Goal: Communication & Community: Answer question/provide support

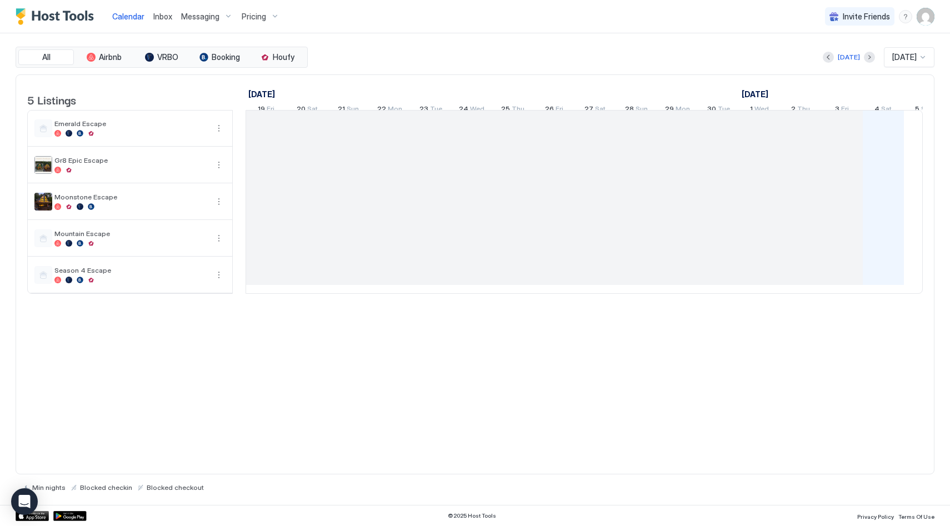
scroll to position [0, 617]
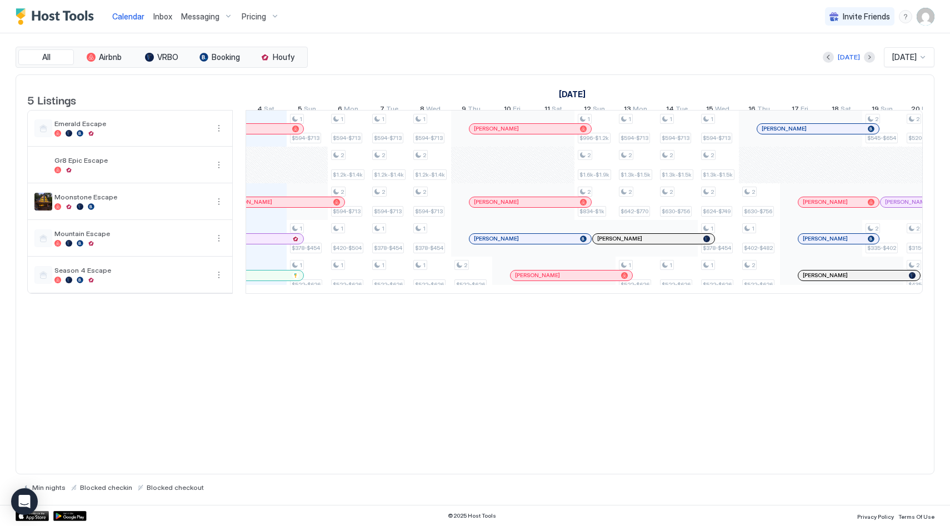
click at [218, 14] on span "Messaging" at bounding box center [200, 17] width 38 height 10
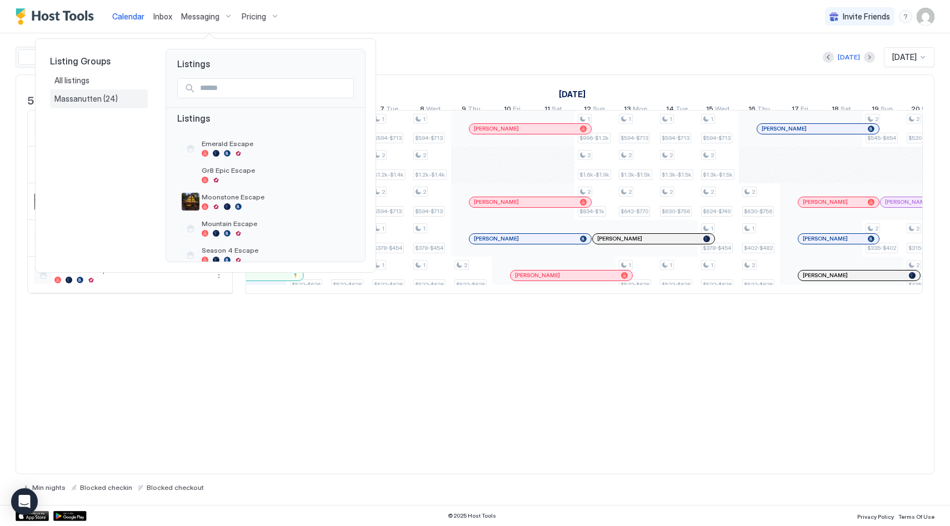
scroll to position [15, 0]
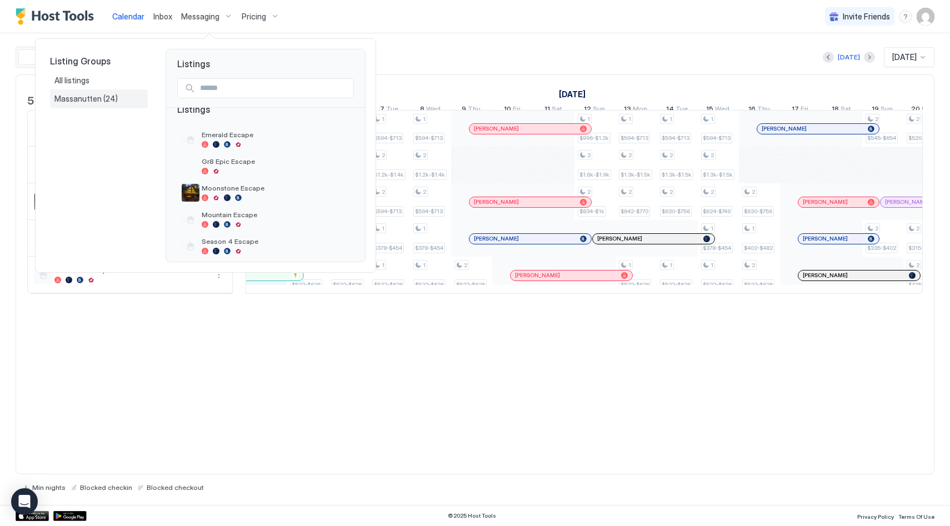
click at [81, 97] on span "Massanutten" at bounding box center [78, 99] width 49 height 10
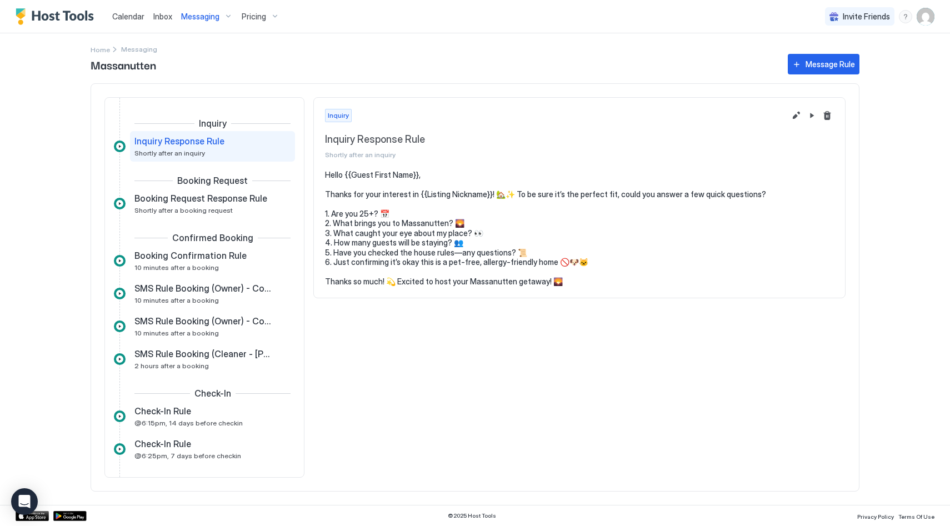
click at [223, 18] on div "Messaging" at bounding box center [207, 16] width 61 height 19
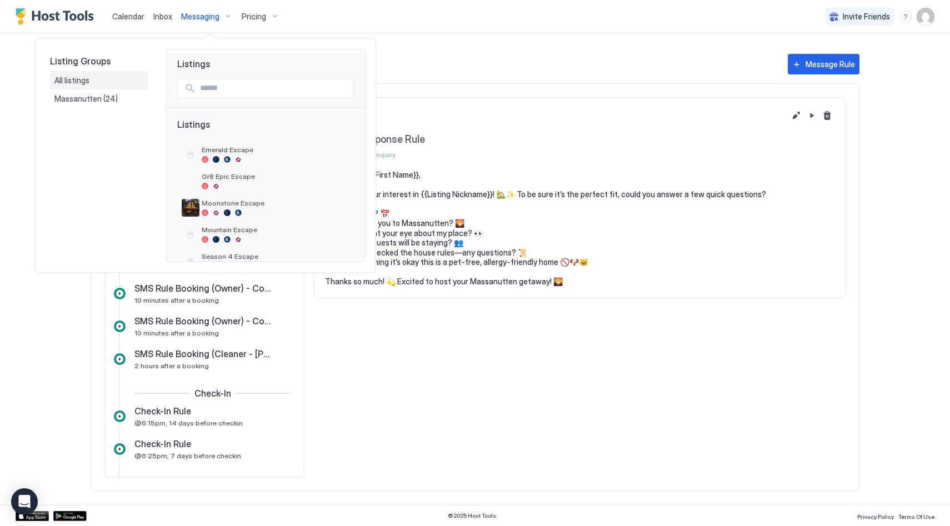
click at [83, 78] on span "All listings" at bounding box center [72, 81] width 37 height 10
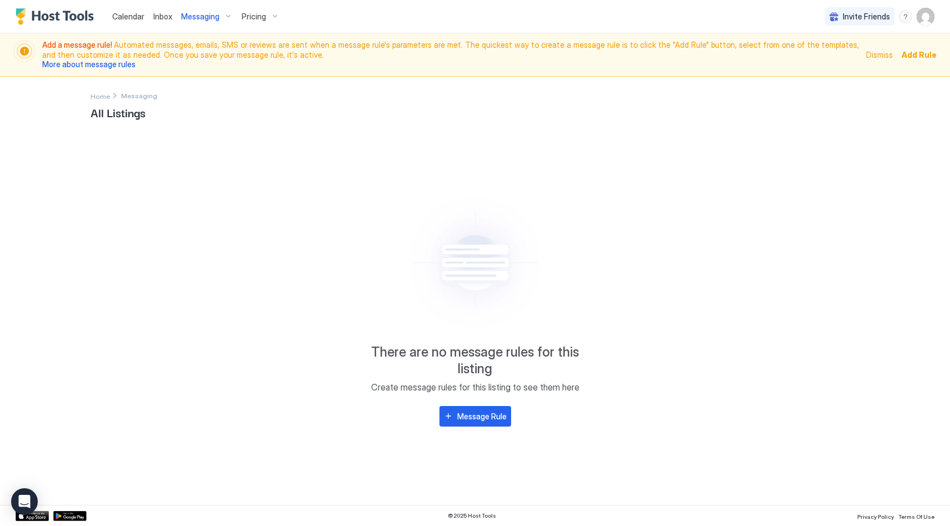
click at [218, 18] on div "Messaging" at bounding box center [207, 16] width 61 height 19
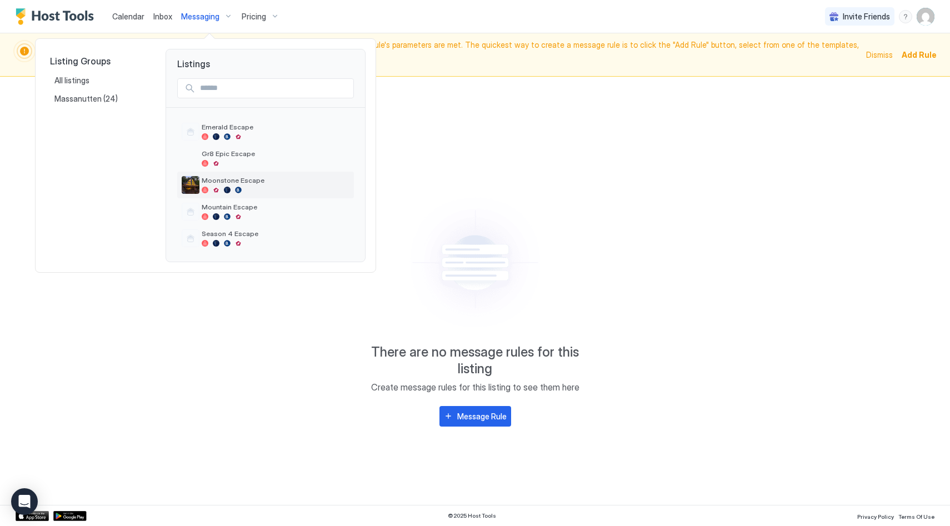
scroll to position [24, 0]
click at [93, 100] on span "Massanutten" at bounding box center [78, 99] width 49 height 10
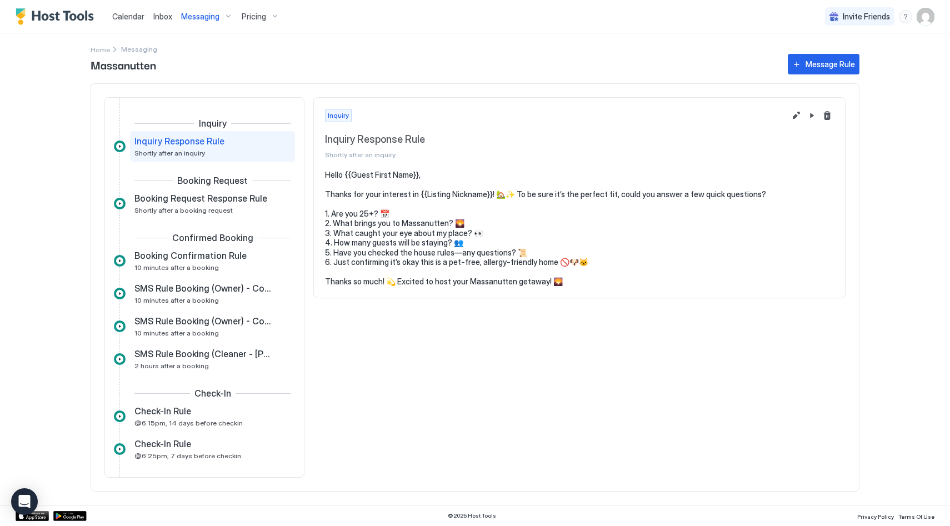
click at [159, 16] on span "Inbox" at bounding box center [162, 16] width 19 height 9
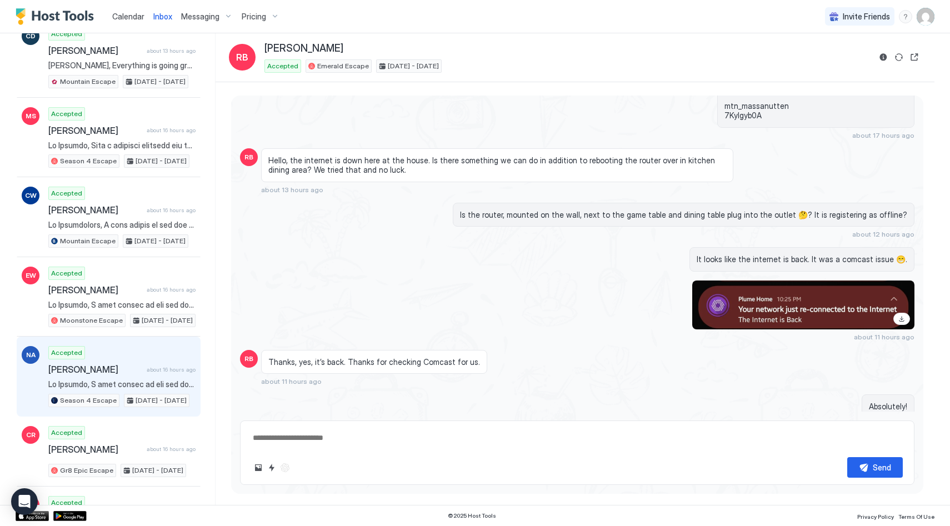
scroll to position [189, 0]
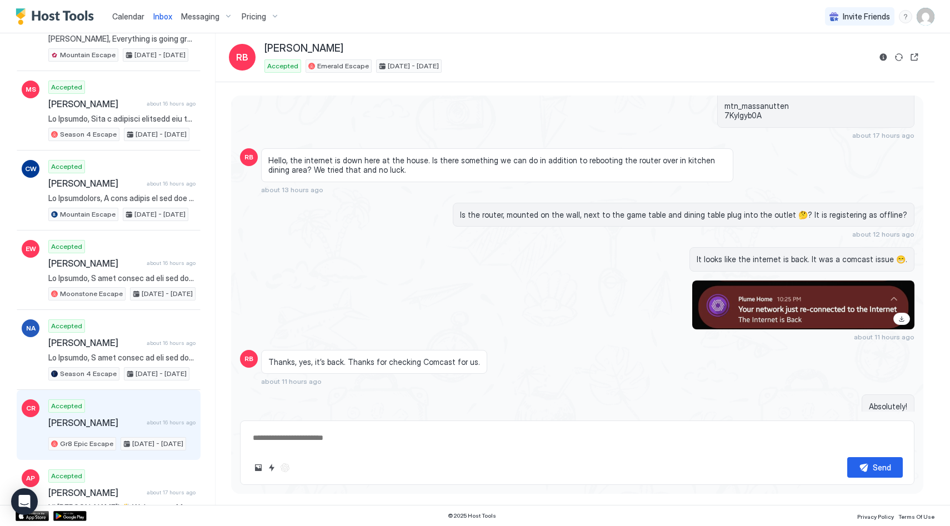
click at [102, 418] on span "[PERSON_NAME]" at bounding box center [95, 422] width 94 height 11
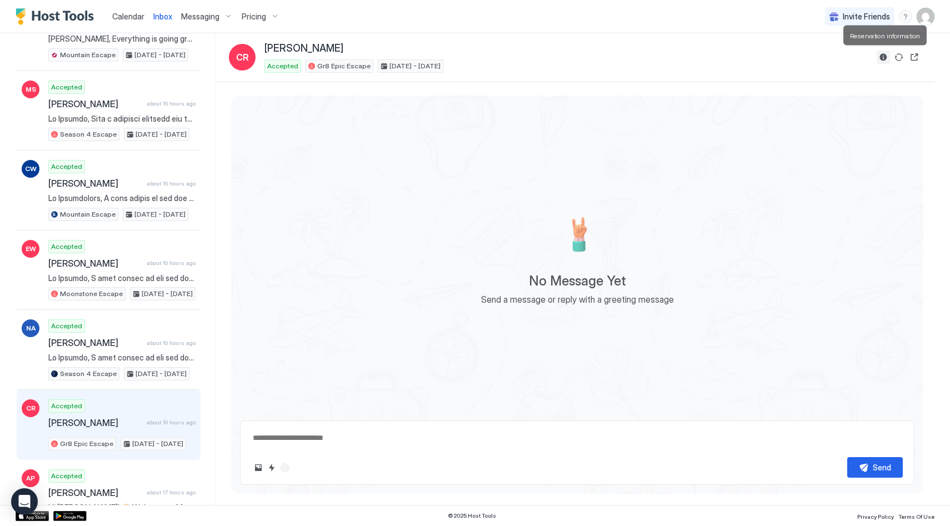
click at [877, 57] on button "Reservation information" at bounding box center [883, 57] width 13 height 13
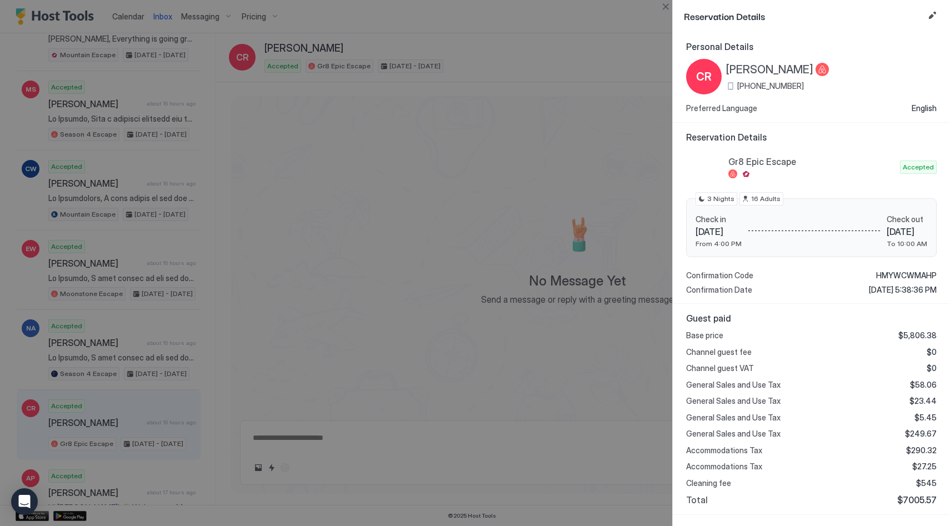
click at [596, 72] on div at bounding box center [475, 263] width 950 height 526
click at [595, 70] on div at bounding box center [475, 263] width 950 height 526
click at [665, 16] on div at bounding box center [475, 263] width 950 height 526
click at [661, 9] on button "Close" at bounding box center [665, 6] width 13 height 13
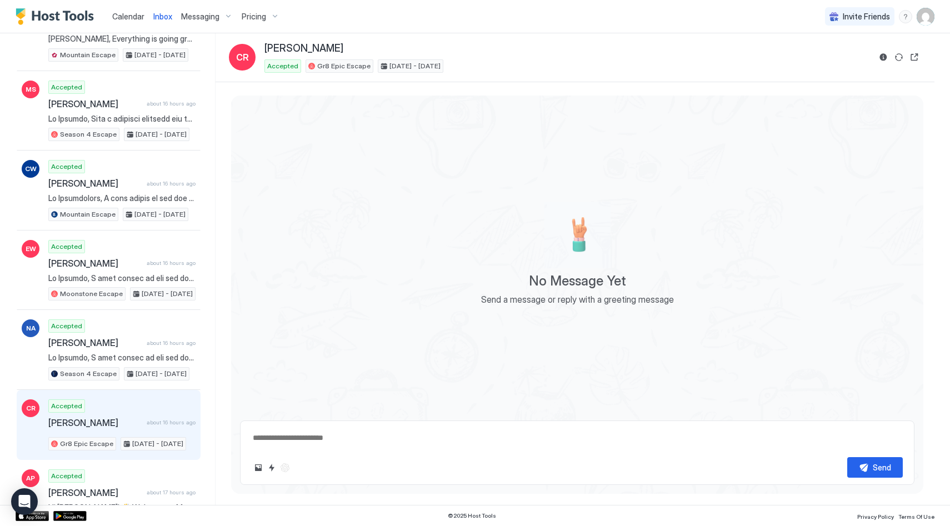
click at [206, 11] on div "Messaging" at bounding box center [207, 16] width 61 height 19
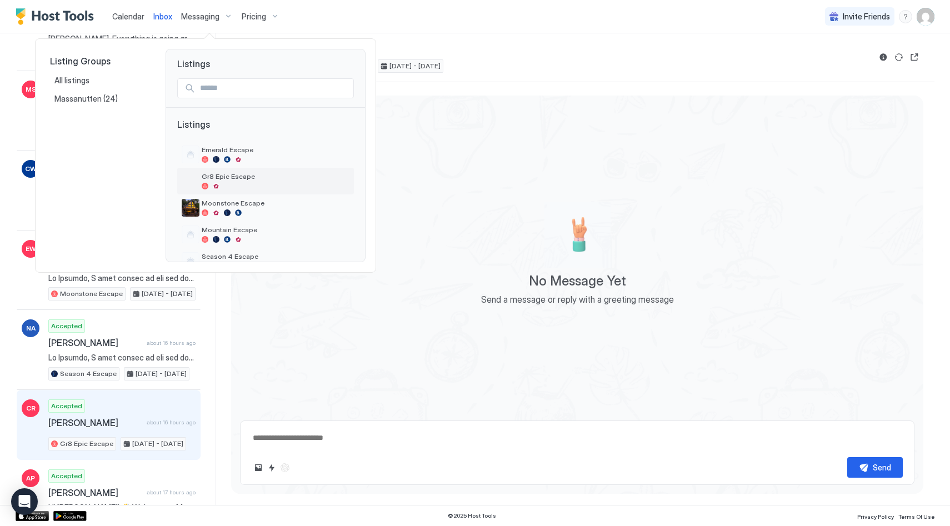
click at [233, 182] on div "Gr8 Epic Escape" at bounding box center [276, 180] width 148 height 17
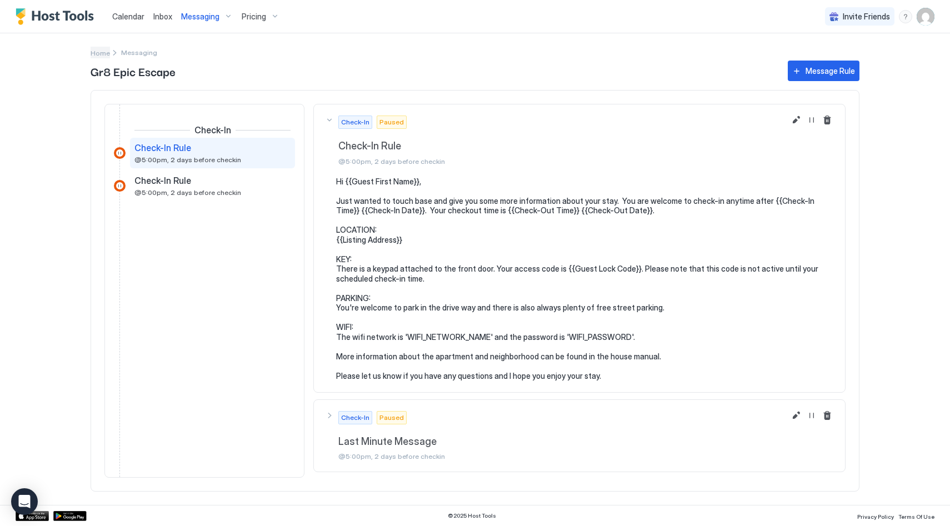
click at [100, 52] on span "Home" at bounding box center [100, 53] width 19 height 8
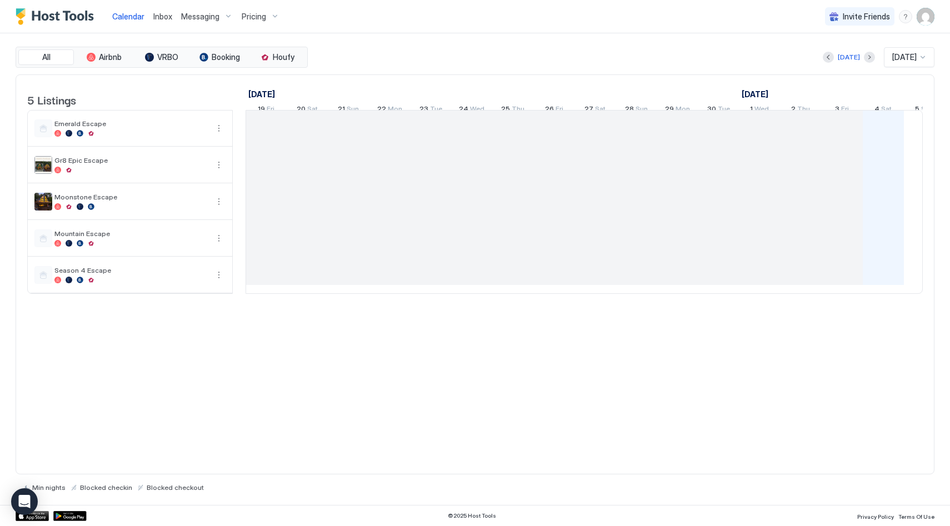
scroll to position [0, 617]
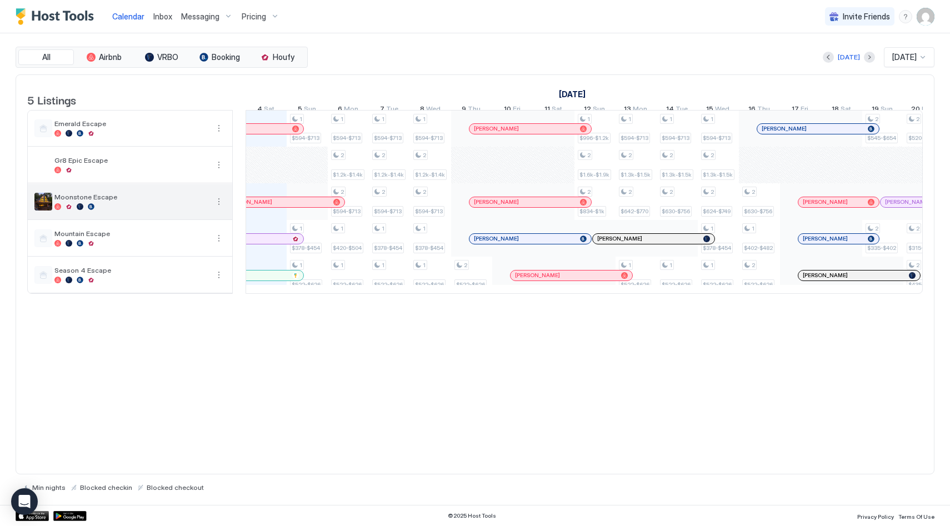
click at [44, 208] on img "listing image" at bounding box center [43, 202] width 18 height 18
click at [163, 210] on div at bounding box center [130, 206] width 153 height 7
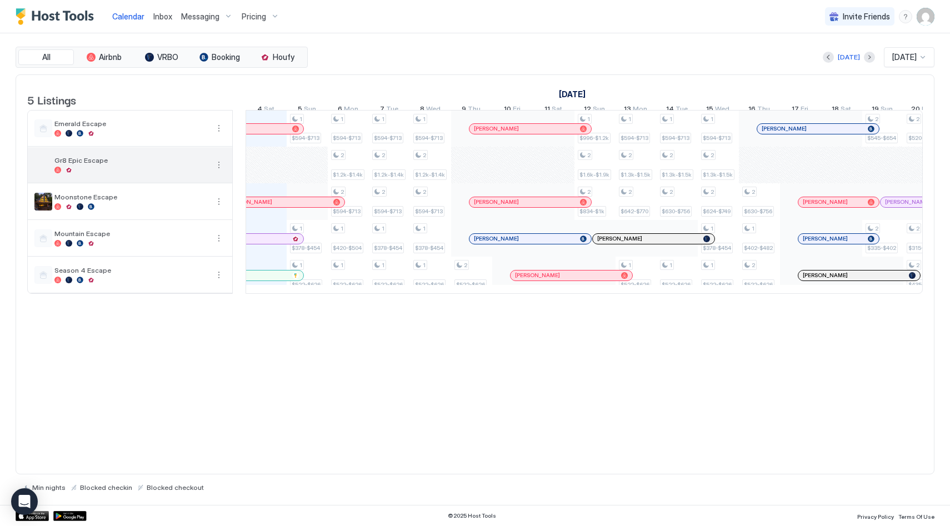
drag, startPoint x: 143, startPoint y: 177, endPoint x: 170, endPoint y: 176, distance: 27.3
click at [148, 173] on div at bounding box center [130, 170] width 153 height 7
click at [213, 171] on button "More options" at bounding box center [218, 164] width 13 height 13
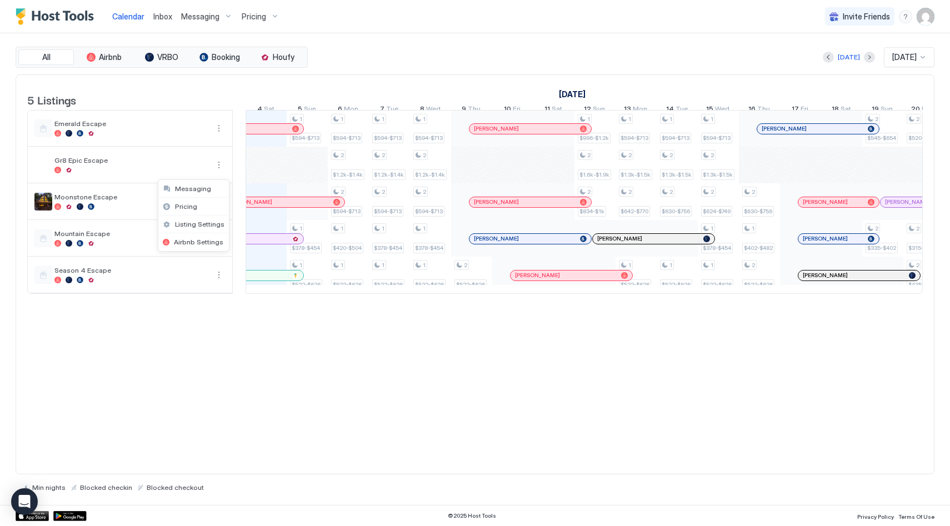
drag, startPoint x: 124, startPoint y: 210, endPoint x: 131, endPoint y: 209, distance: 6.8
click at [124, 209] on div at bounding box center [475, 263] width 950 height 526
click at [217, 208] on button "More options" at bounding box center [218, 201] width 13 height 13
click at [201, 223] on span "Messaging" at bounding box center [193, 225] width 36 height 8
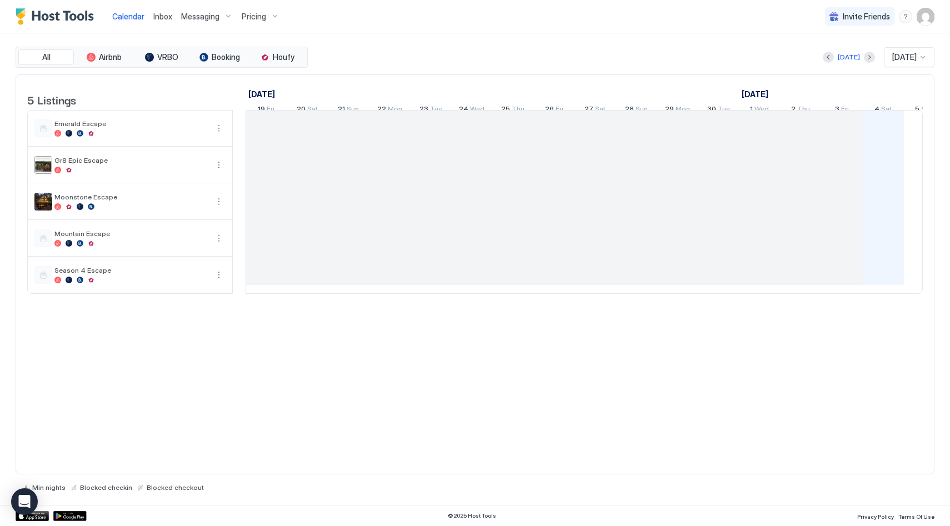
scroll to position [0, 617]
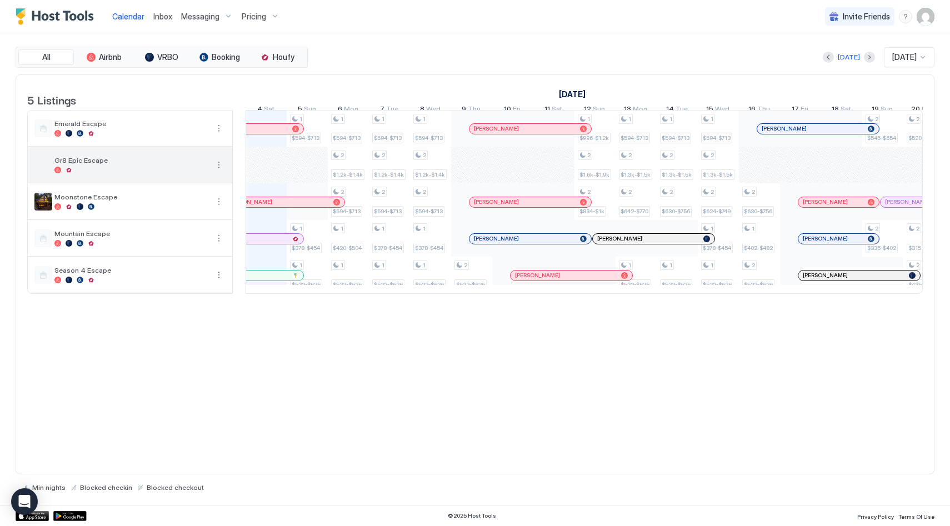
click at [217, 172] on button "More options" at bounding box center [218, 164] width 13 height 13
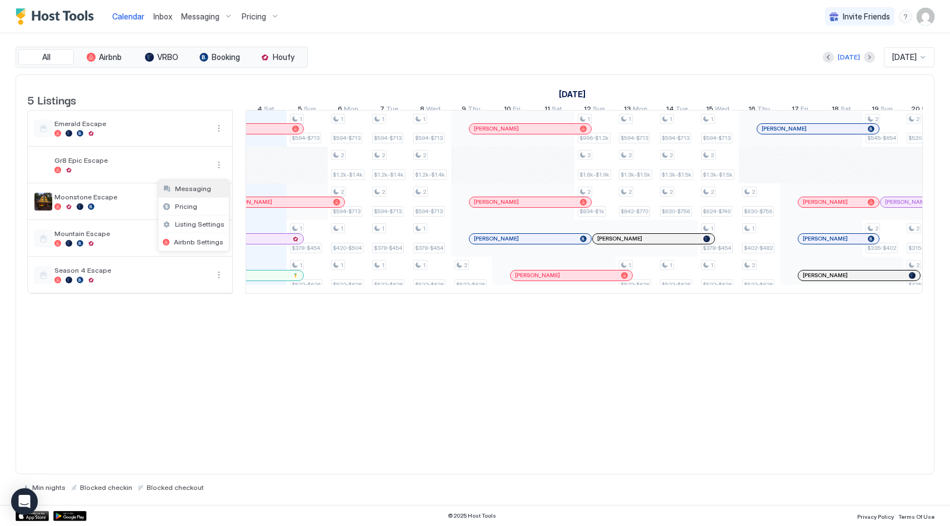
click at [202, 186] on span "Messaging" at bounding box center [193, 188] width 36 height 8
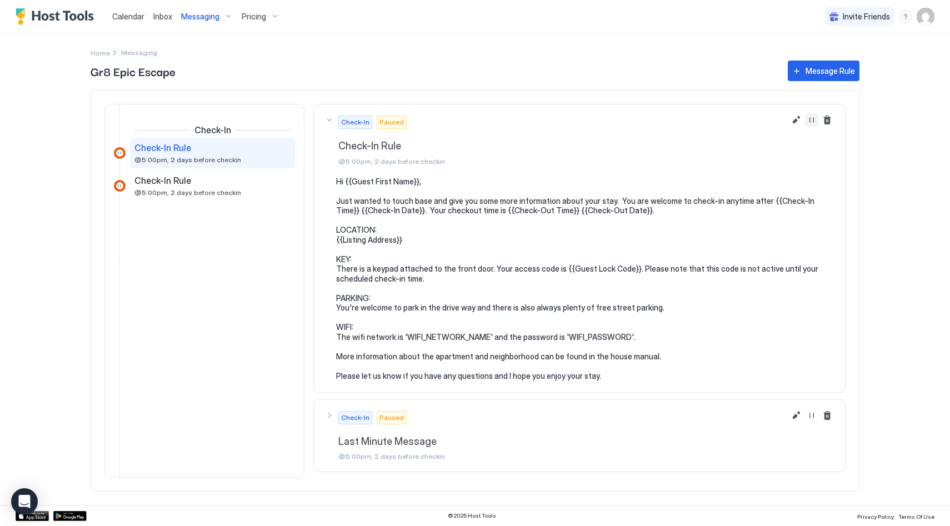
click at [814, 119] on button "Resume Message Rule" at bounding box center [811, 119] width 13 height 13
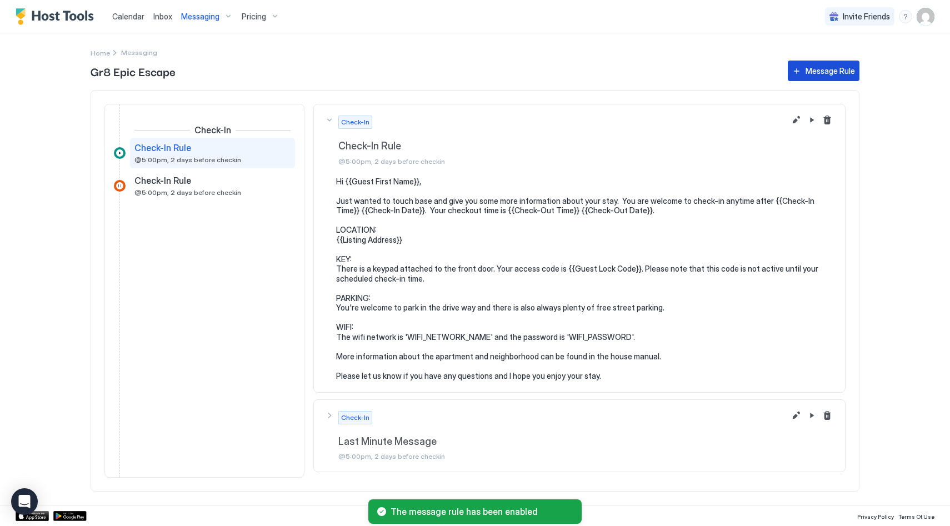
click at [826, 71] on div "Message Rule" at bounding box center [830, 71] width 49 height 12
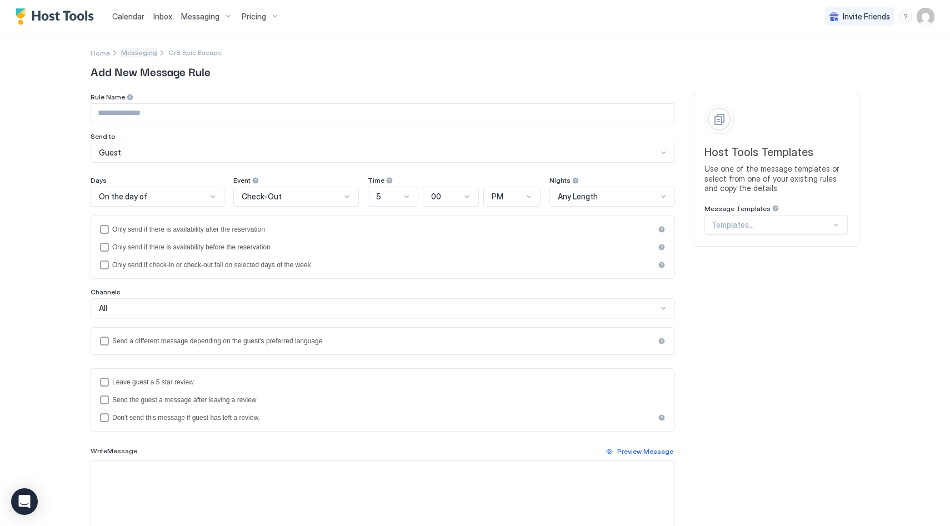
click at [140, 51] on span "Messaging" at bounding box center [139, 52] width 36 height 8
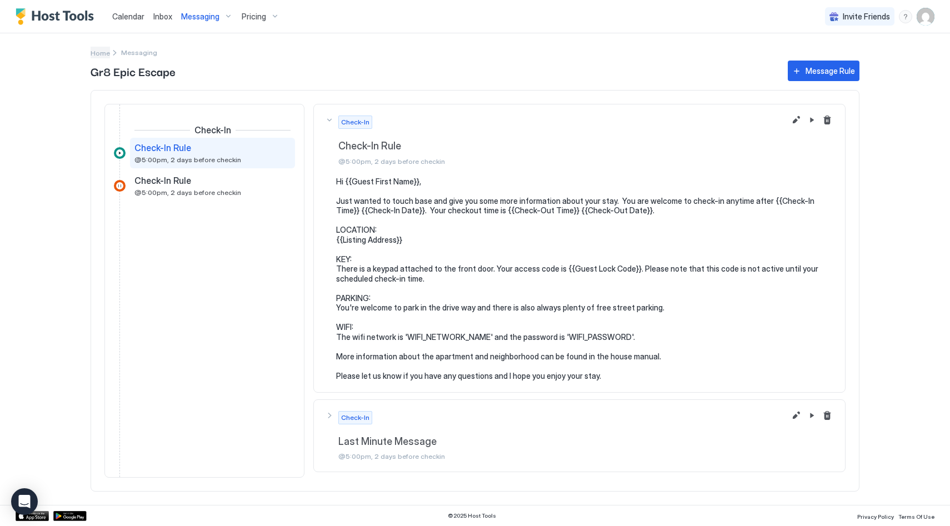
click at [104, 52] on span "Home" at bounding box center [100, 53] width 19 height 8
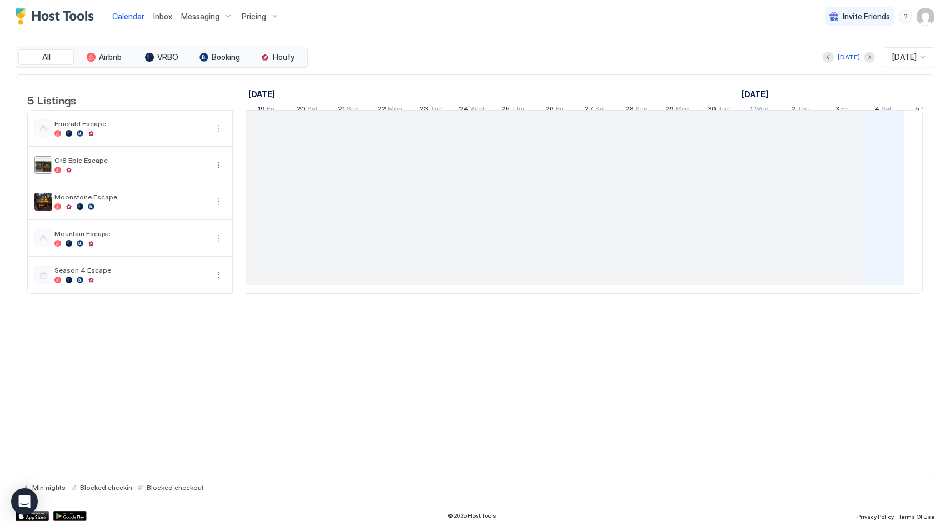
scroll to position [0, 617]
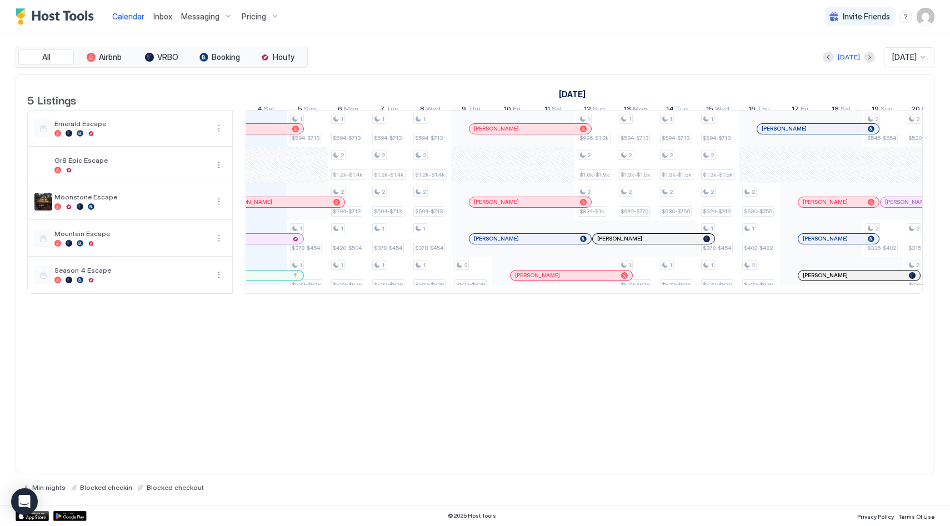
click at [201, 12] on span "Messaging" at bounding box center [200, 17] width 38 height 10
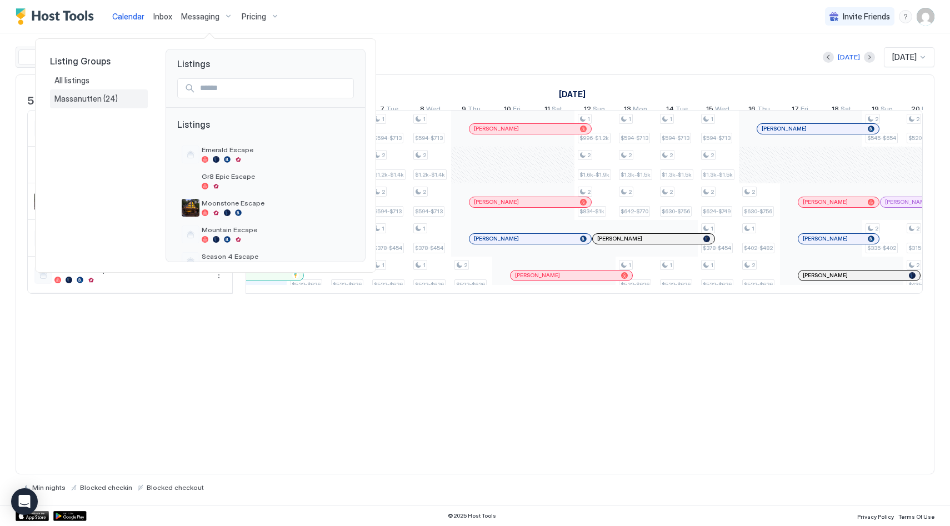
click at [91, 96] on span "Massanutten" at bounding box center [78, 99] width 49 height 10
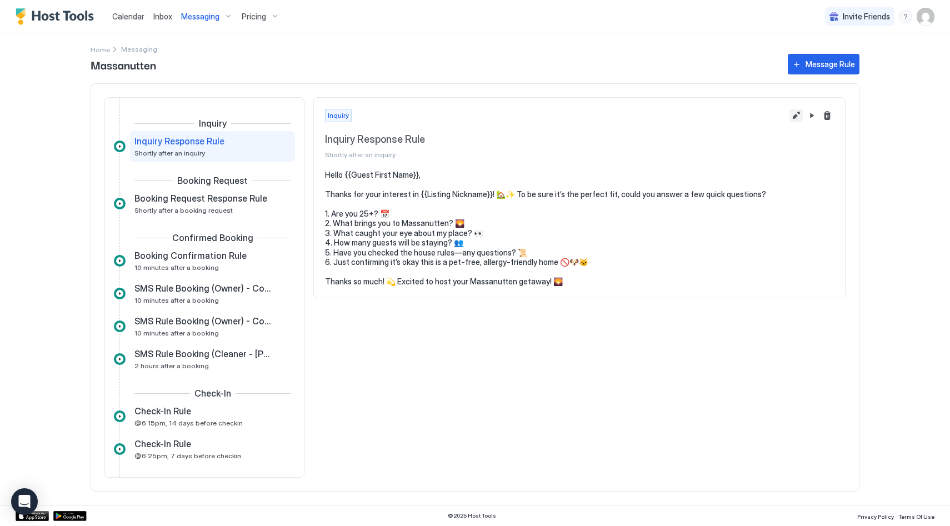
click at [796, 118] on button "Edit message rule" at bounding box center [796, 115] width 13 height 13
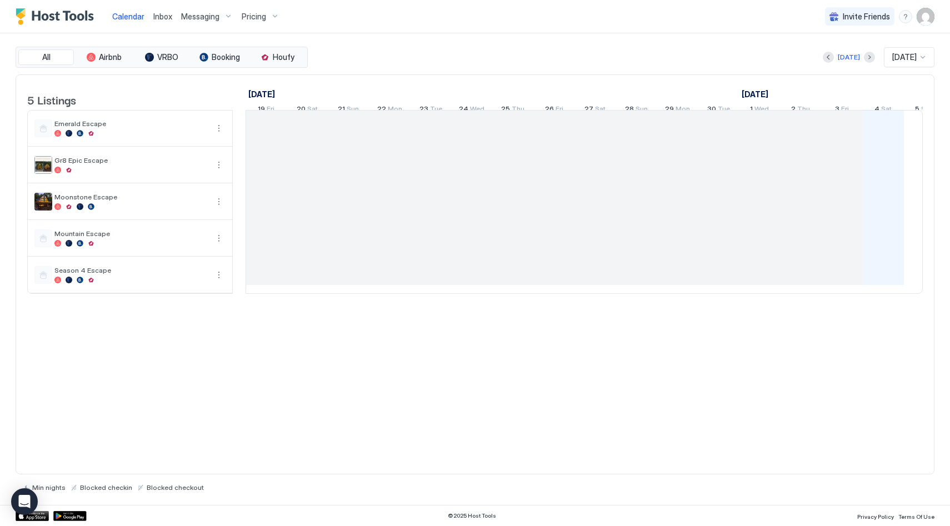
scroll to position [0, 617]
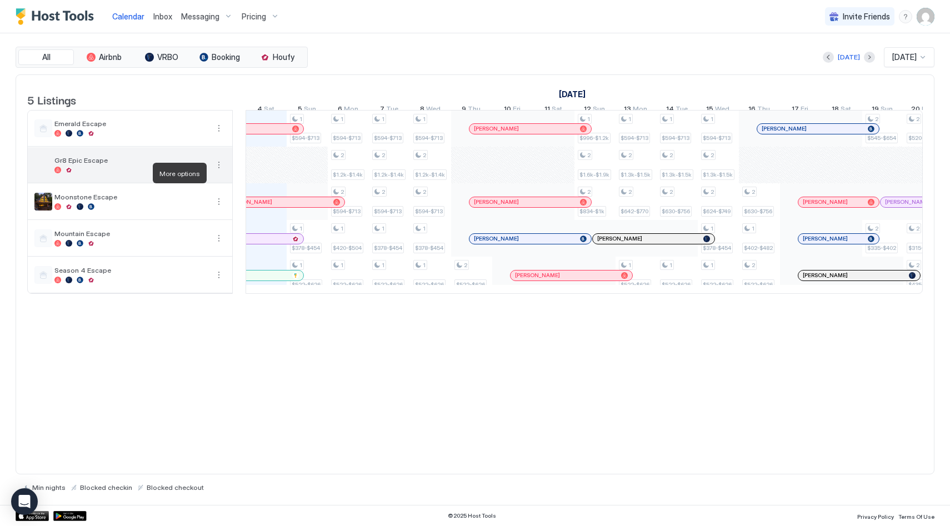
click at [222, 172] on button "More options" at bounding box center [218, 164] width 13 height 13
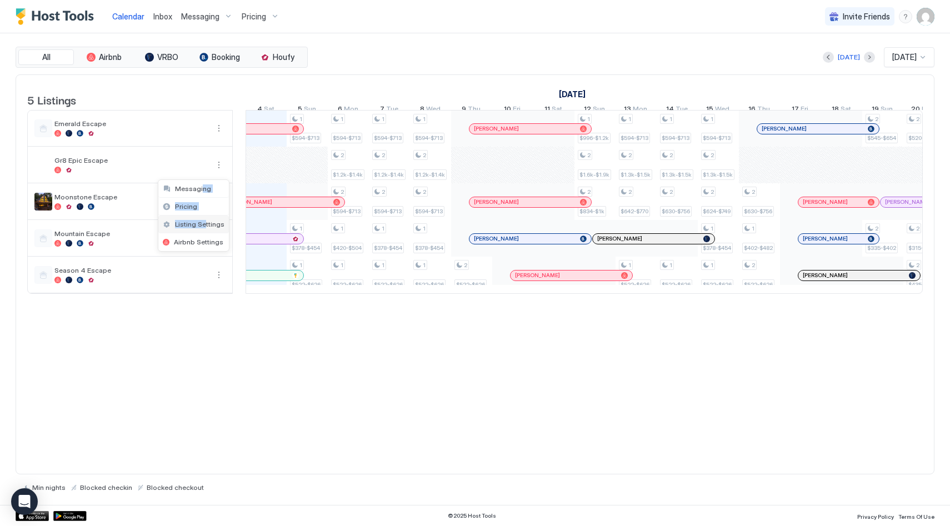
drag, startPoint x: 200, startPoint y: 187, endPoint x: 205, endPoint y: 222, distance: 35.4
click at [205, 222] on ul "Messaging Pricing Listing Settings Airbnb Settings" at bounding box center [194, 215] width 72 height 72
click at [205, 222] on span "Listing Settings" at bounding box center [199, 224] width 49 height 8
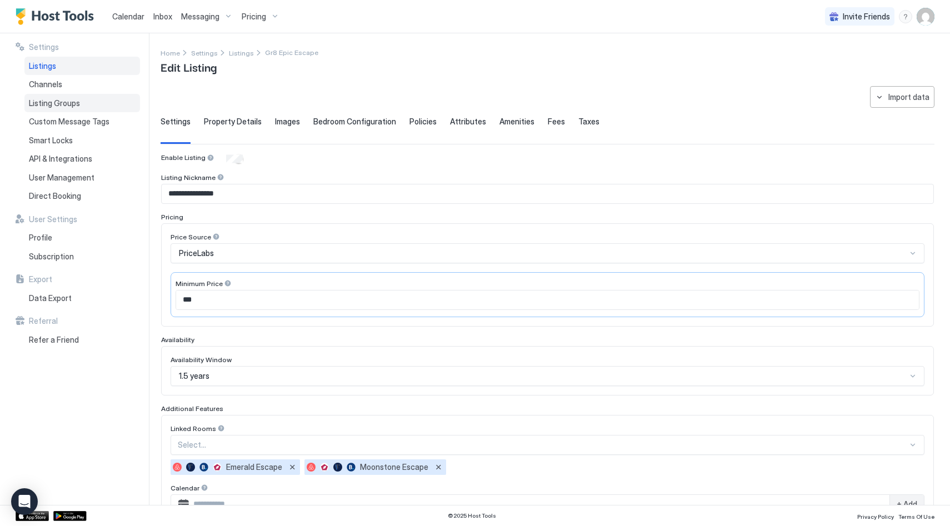
click at [77, 104] on span "Listing Groups" at bounding box center [54, 103] width 51 height 10
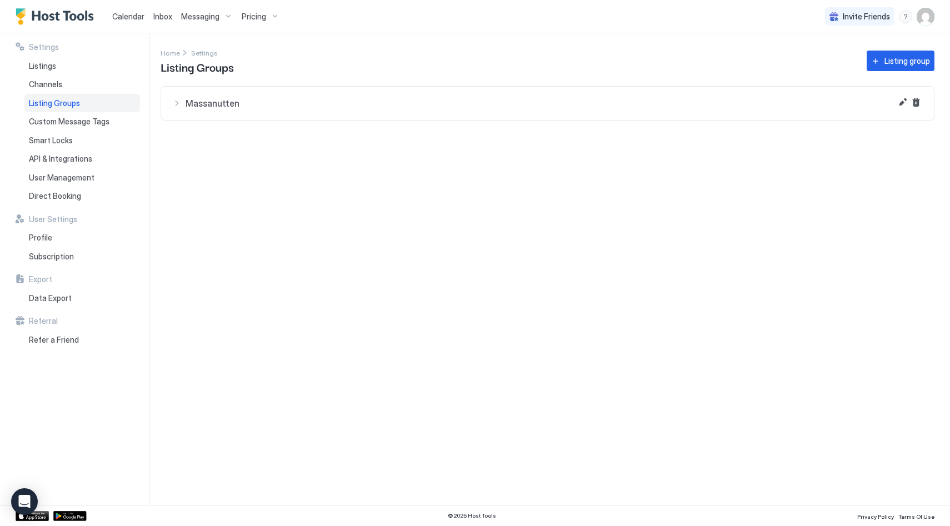
click at [176, 101] on div "Massanutten" at bounding box center [547, 103] width 751 height 11
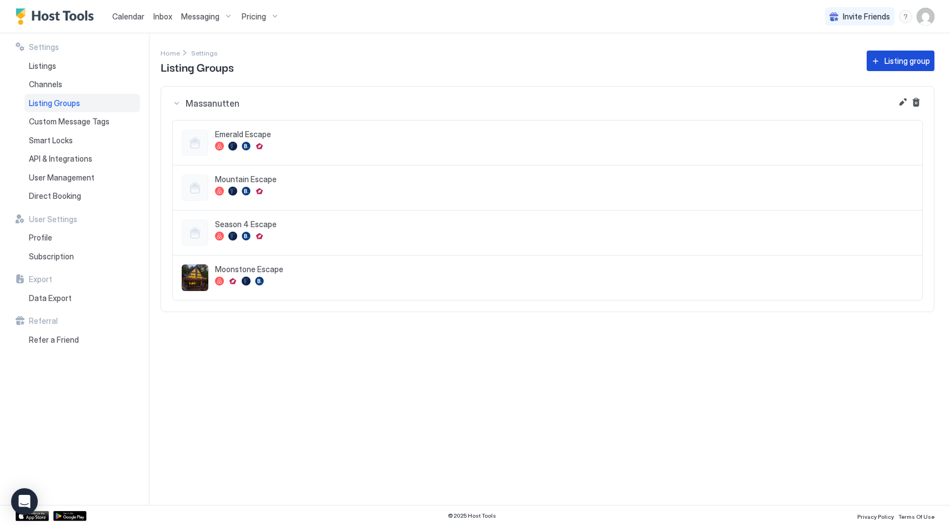
click at [902, 62] on div "Listing group" at bounding box center [908, 61] width 46 height 12
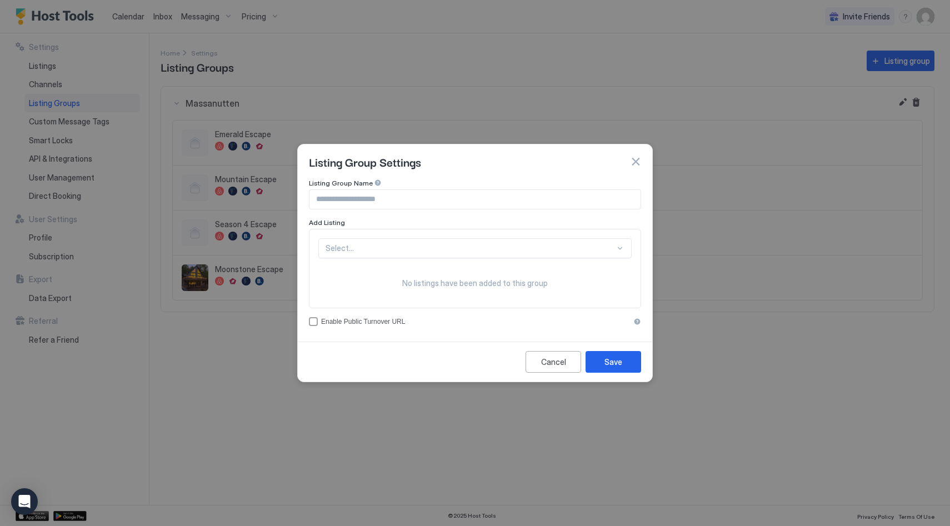
scroll to position [32, 0]
click at [573, 253] on div "Select..." at bounding box center [474, 248] width 313 height 20
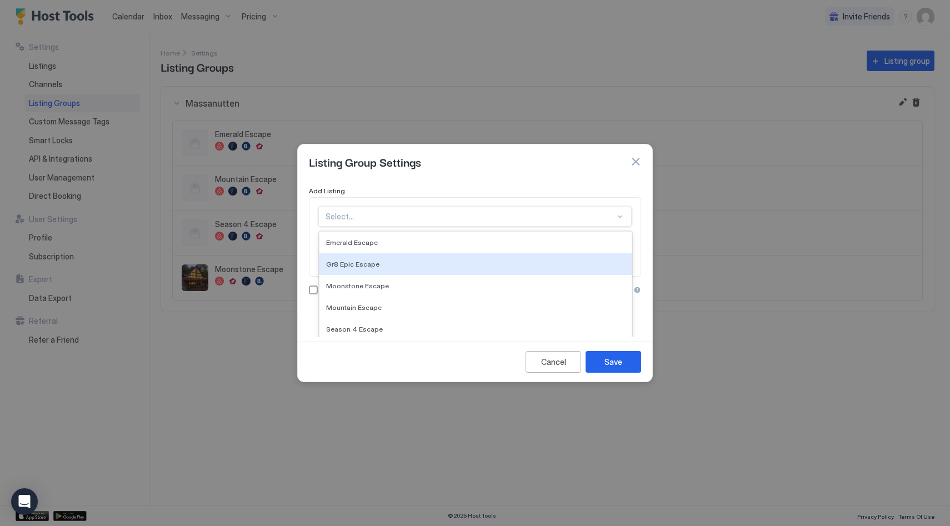
click at [437, 262] on div "Gr8 Epic Escape" at bounding box center [475, 264] width 299 height 8
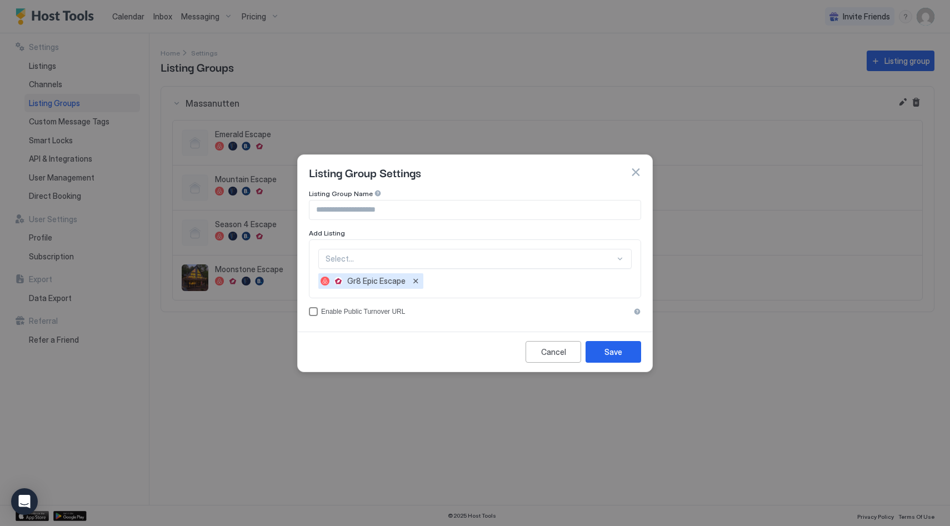
click at [313, 311] on div "accessCode" at bounding box center [313, 311] width 9 height 9
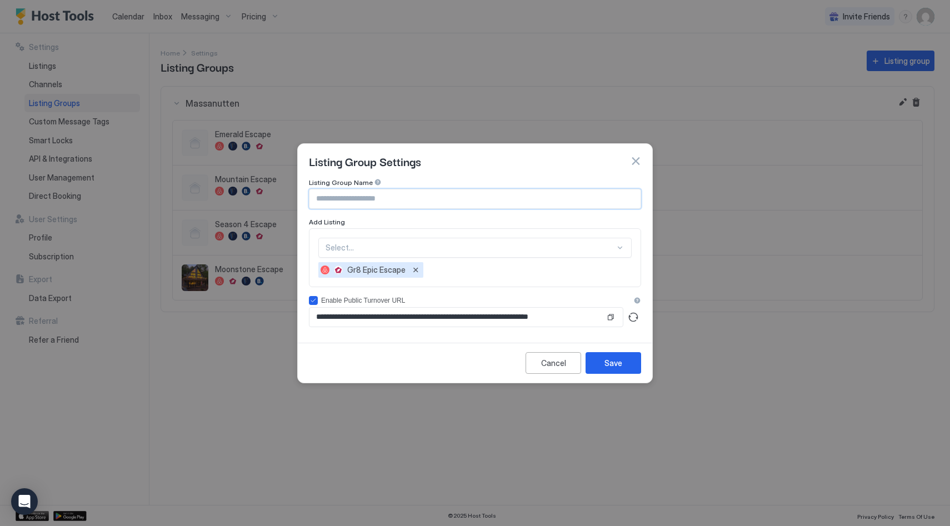
click at [585, 204] on input "Input Field" at bounding box center [474, 198] width 331 height 19
click at [608, 202] on input "Input Field" at bounding box center [474, 198] width 331 height 19
click at [595, 177] on div "Listing Group Settings" at bounding box center [475, 161] width 354 height 34
click at [628, 361] on button "Save" at bounding box center [614, 363] width 56 height 22
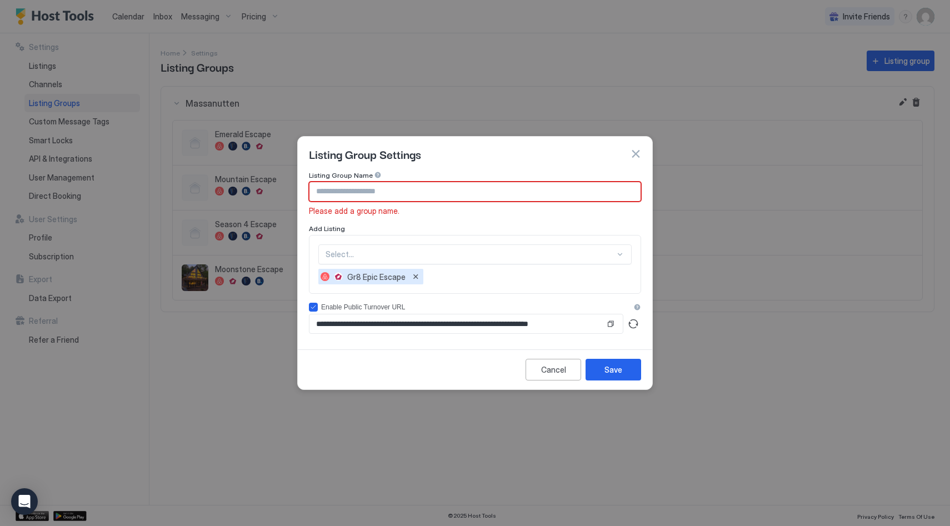
click at [633, 150] on button "button" at bounding box center [635, 153] width 11 height 11
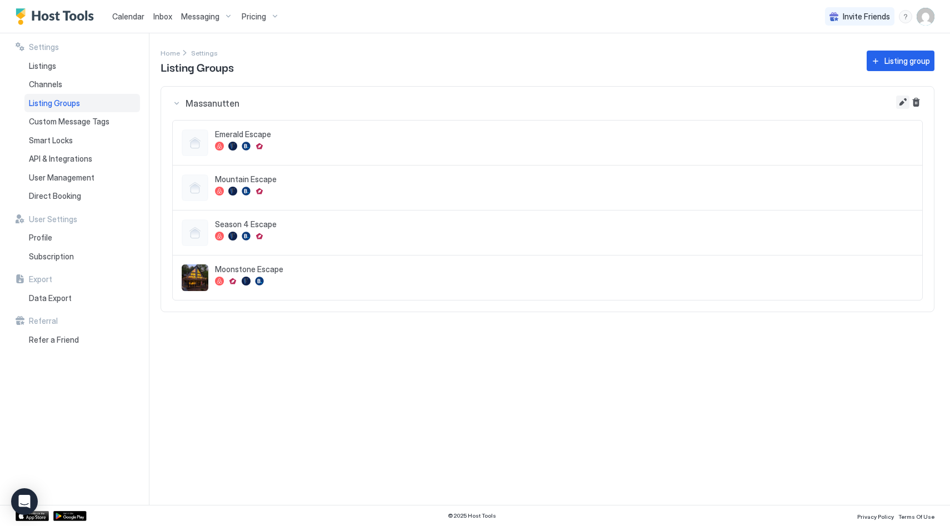
click at [898, 106] on button "Edit" at bounding box center [902, 102] width 13 height 13
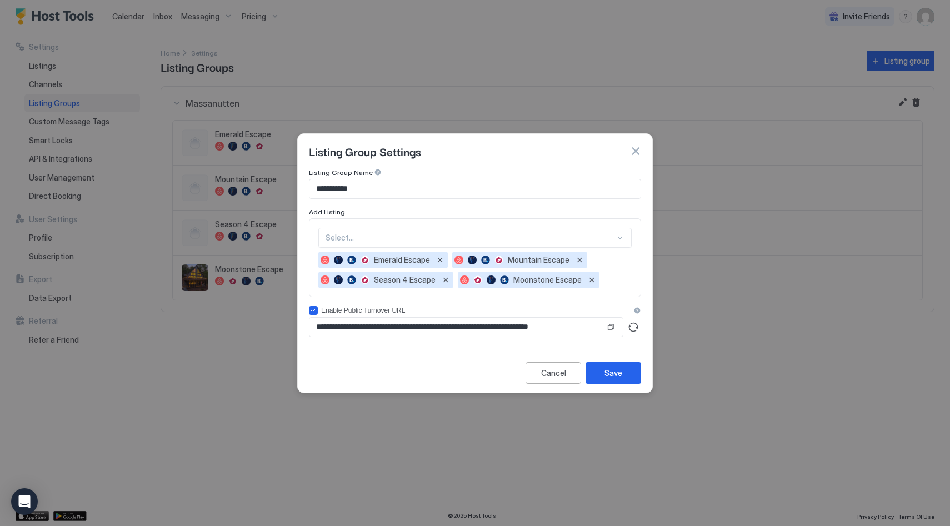
click at [615, 233] on div at bounding box center [470, 238] width 289 height 10
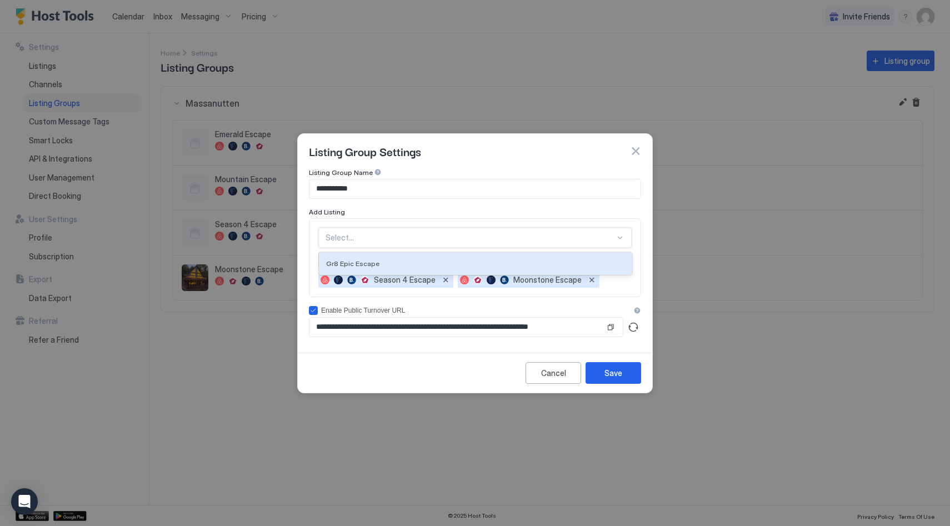
click at [424, 257] on div "Gr8 Epic Escape" at bounding box center [475, 264] width 312 height 22
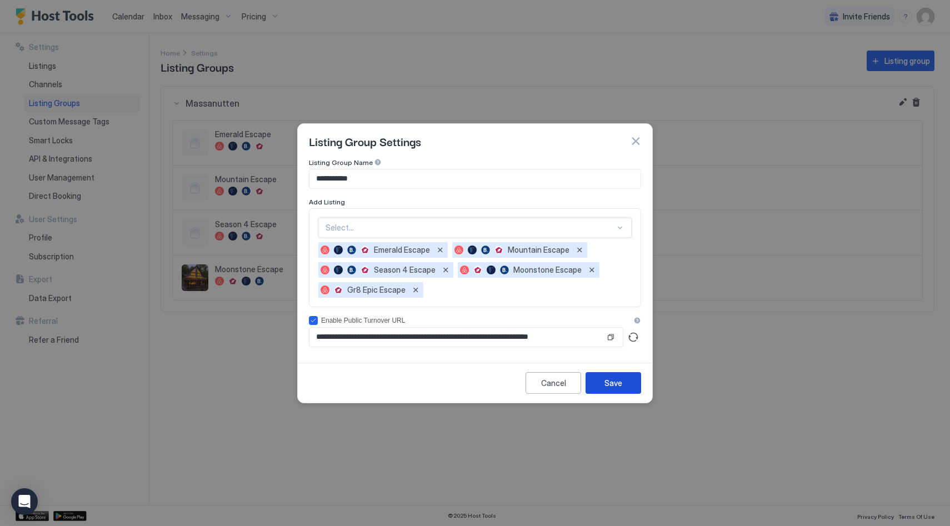
drag, startPoint x: 622, startPoint y: 381, endPoint x: 645, endPoint y: 384, distance: 23.6
click at [624, 380] on button "Save" at bounding box center [614, 383] width 56 height 22
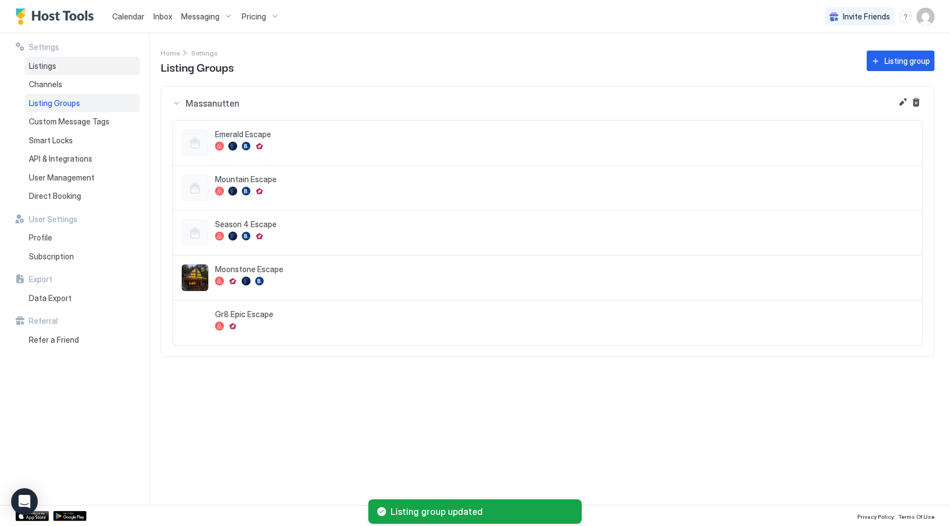
click at [46, 63] on span "Listings" at bounding box center [42, 66] width 27 height 10
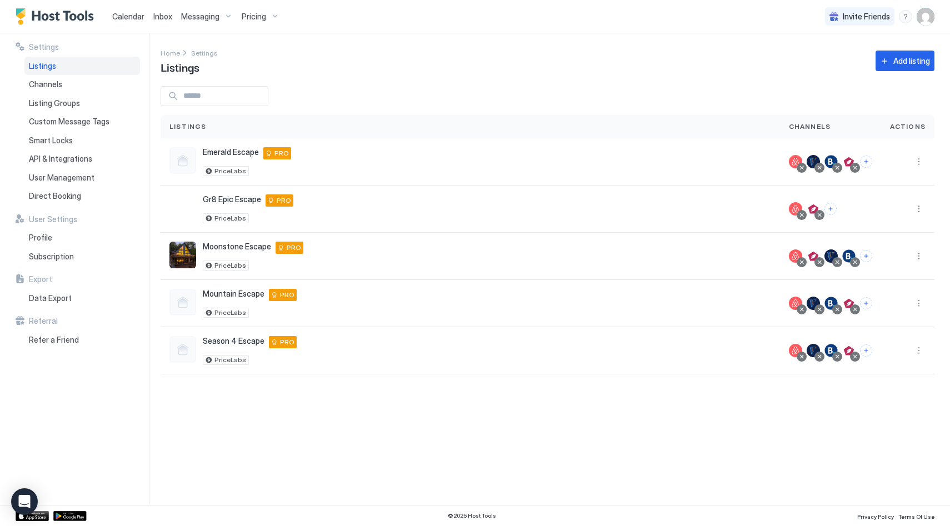
click at [207, 17] on span "Messaging" at bounding box center [200, 17] width 38 height 10
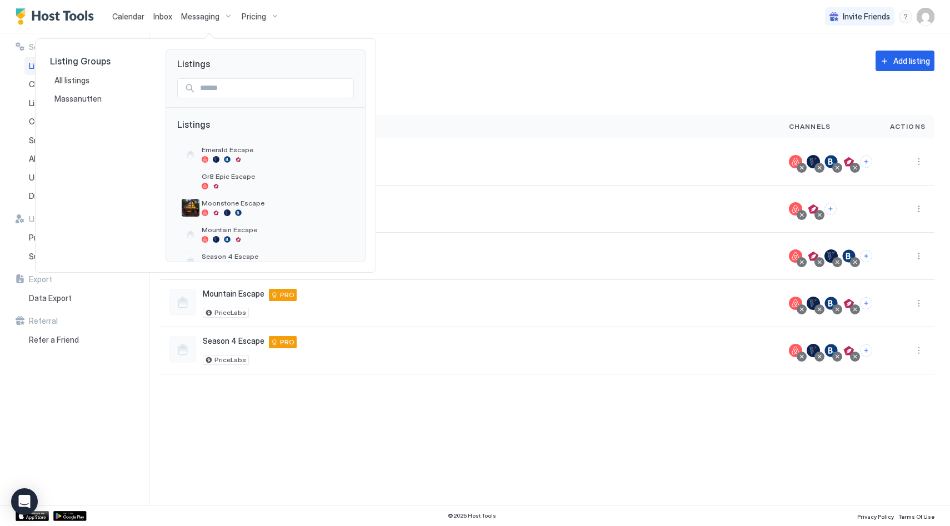
click at [493, 46] on div at bounding box center [475, 263] width 950 height 526
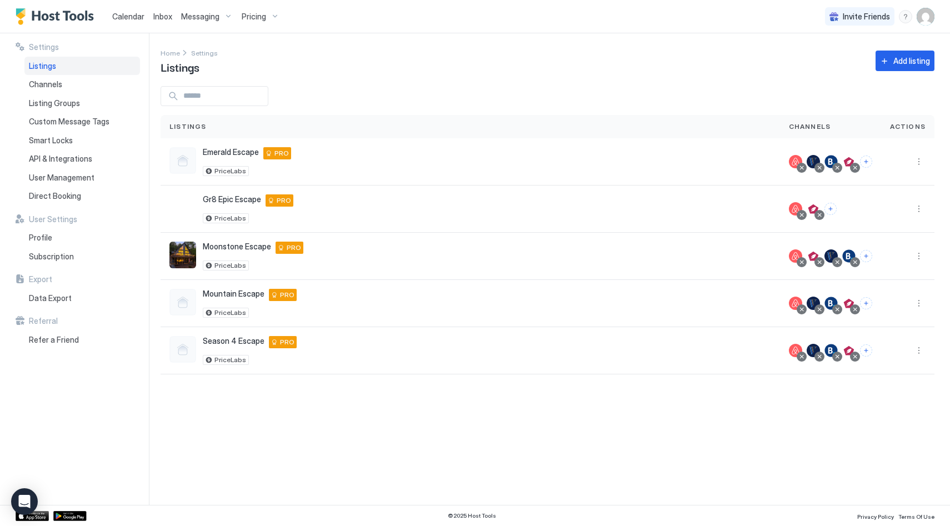
click at [156, 14] on span "Inbox" at bounding box center [162, 16] width 19 height 9
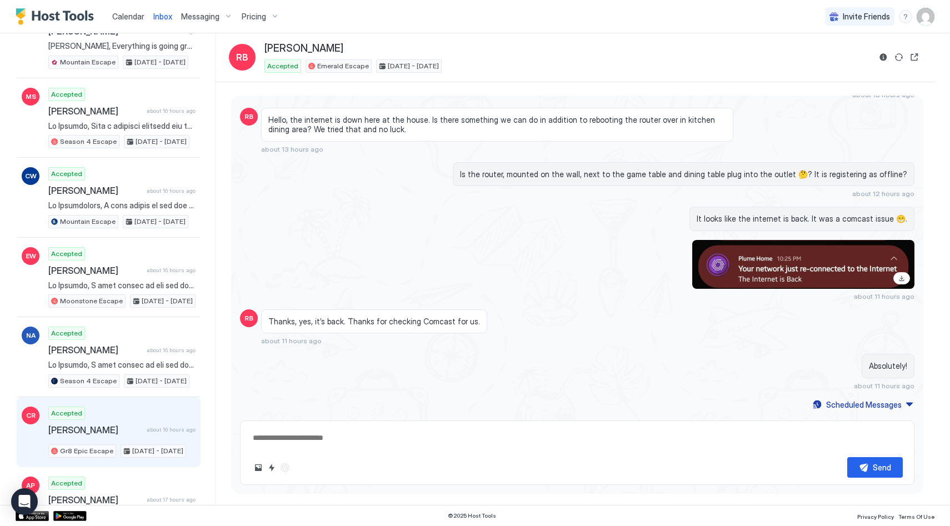
scroll to position [190, 0]
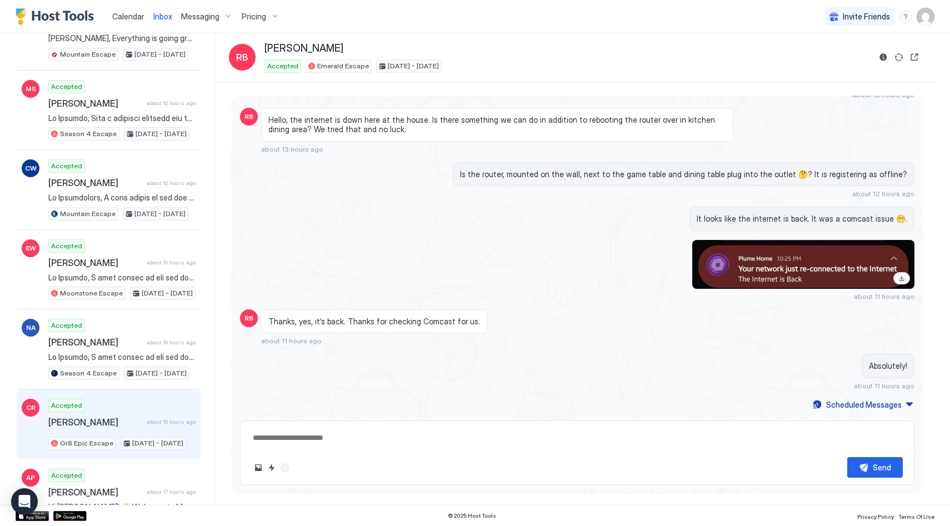
click at [99, 404] on div "Accepted [PERSON_NAME] about 16 hours ago Gr8 Epic Escape [DATE] - [DATE]" at bounding box center [121, 424] width 147 height 51
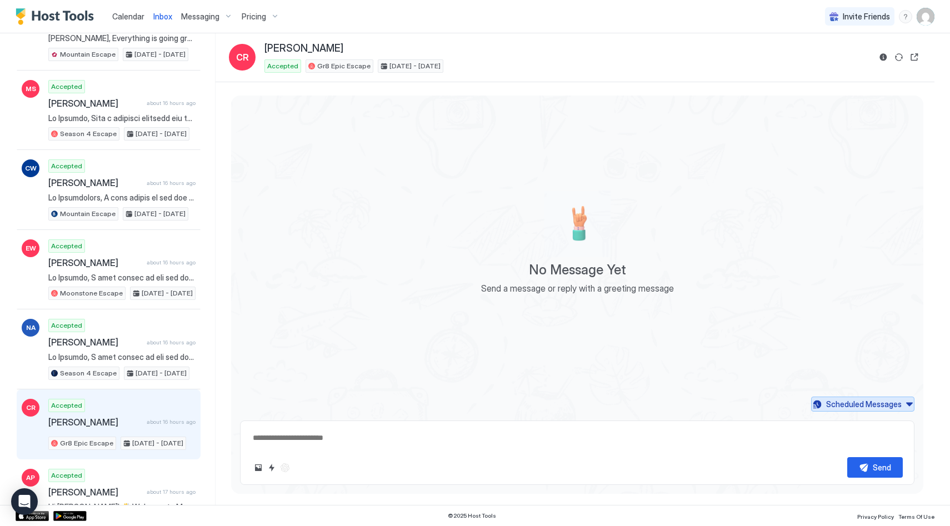
click at [878, 407] on div "Scheduled Messages" at bounding box center [864, 404] width 76 height 12
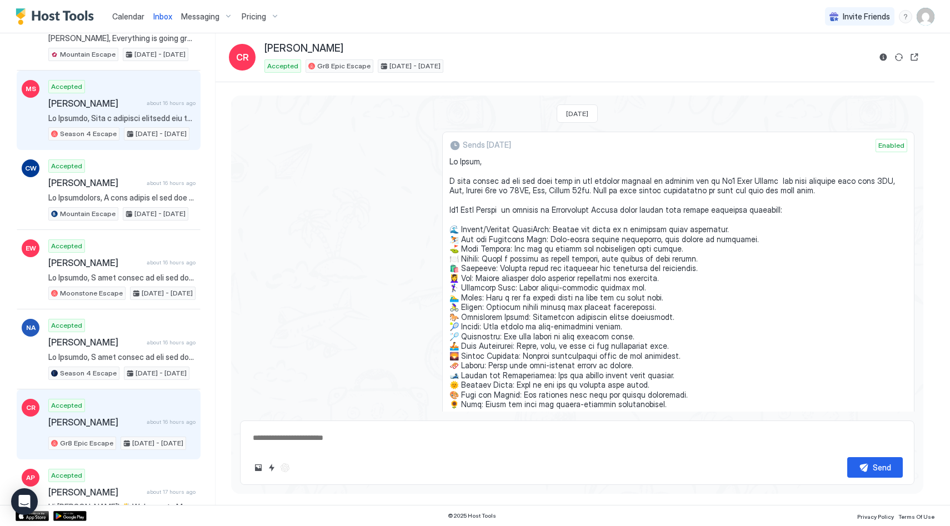
click at [107, 107] on span "[PERSON_NAME]" at bounding box center [95, 103] width 94 height 11
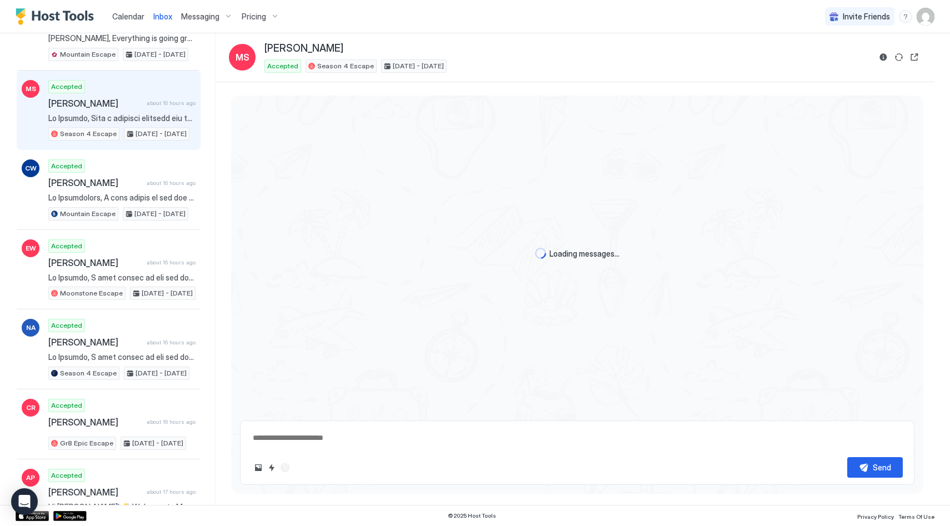
type textarea "*"
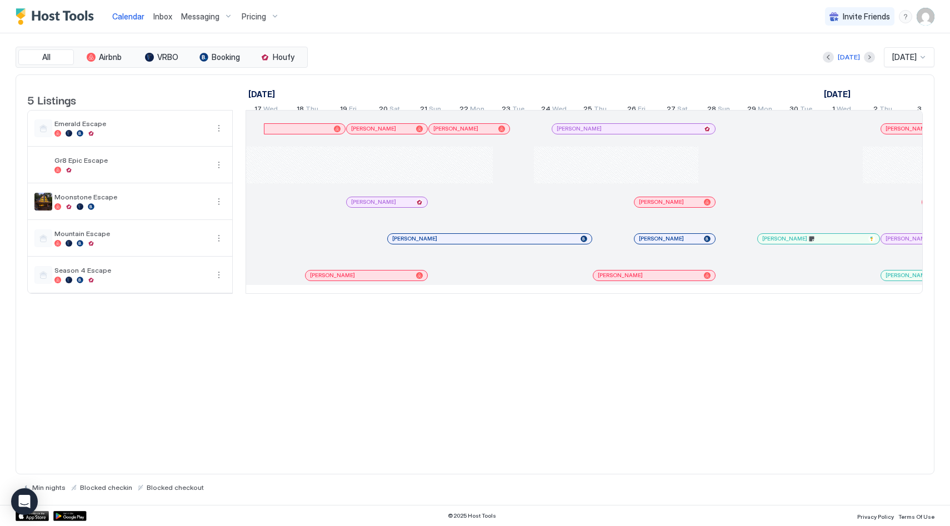
scroll to position [0, 617]
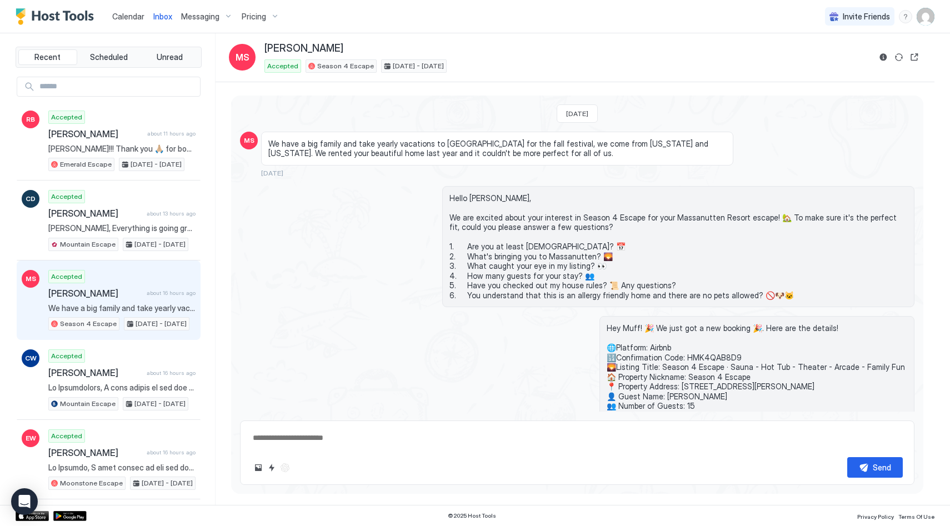
scroll to position [220, 0]
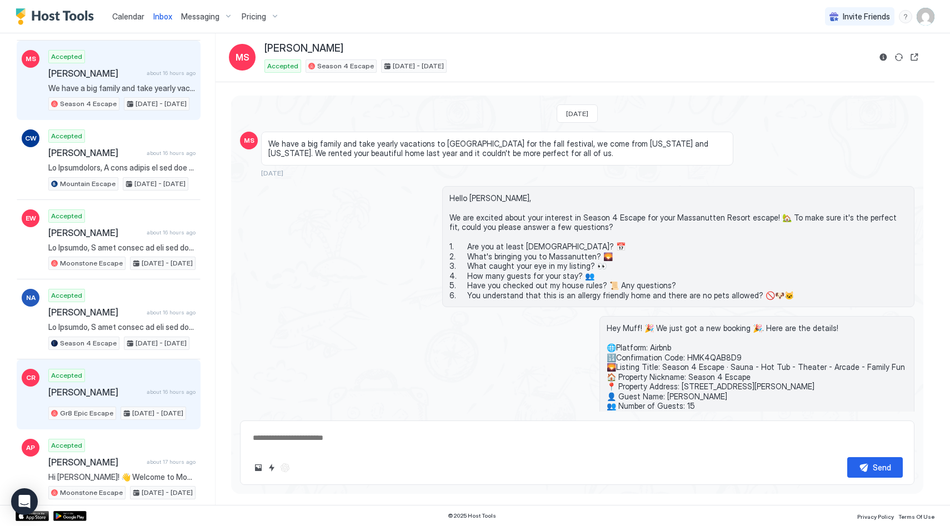
click at [124, 390] on span "[PERSON_NAME]" at bounding box center [95, 392] width 94 height 11
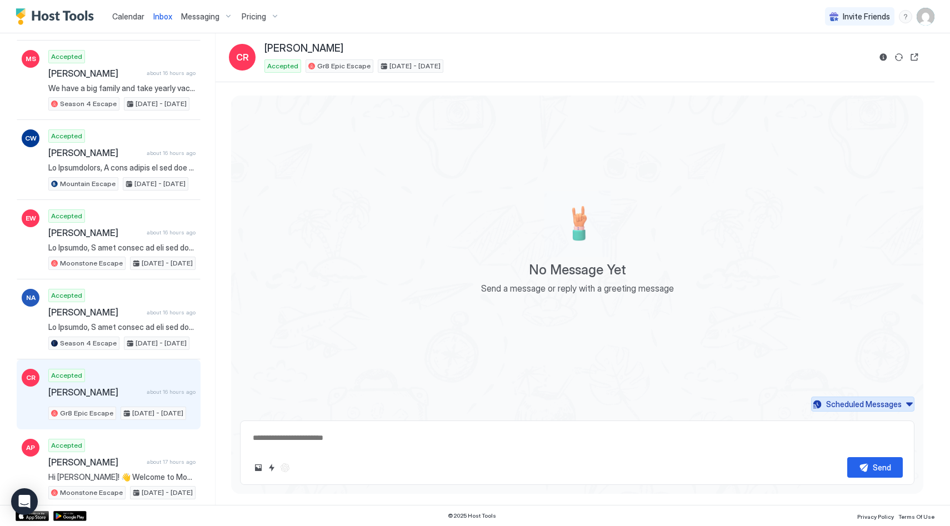
click at [866, 402] on div "Scheduled Messages" at bounding box center [864, 404] width 76 height 12
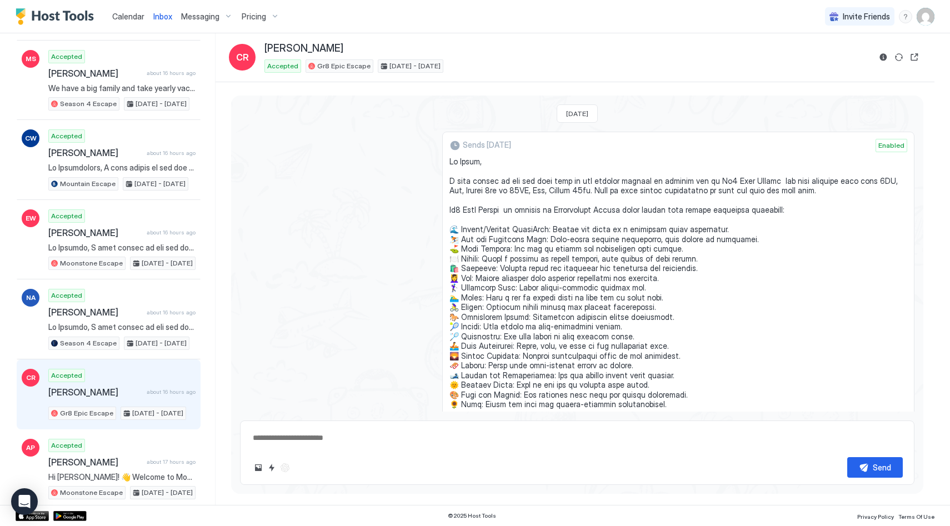
click at [334, 168] on div "Sends in 10 months Enabled Message Rule Check-In Rule" at bounding box center [577, 433] width 675 height 603
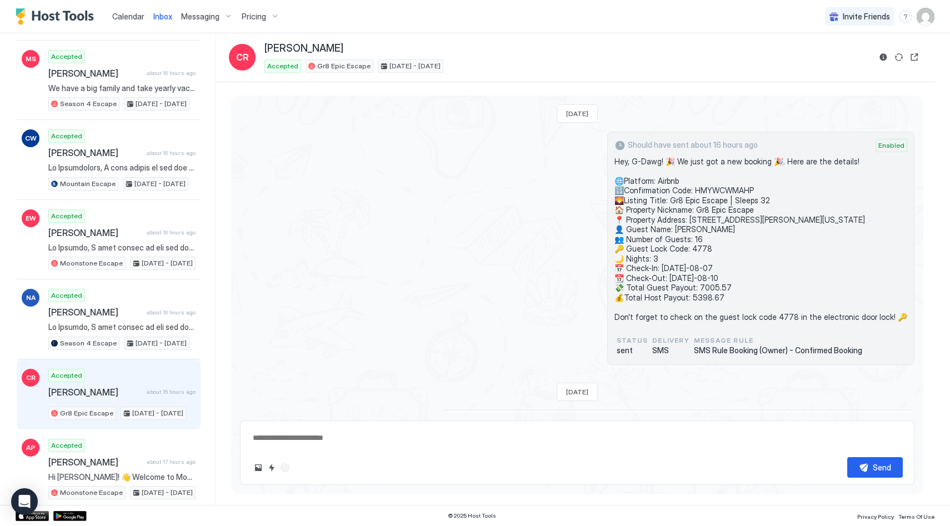
scroll to position [278, 0]
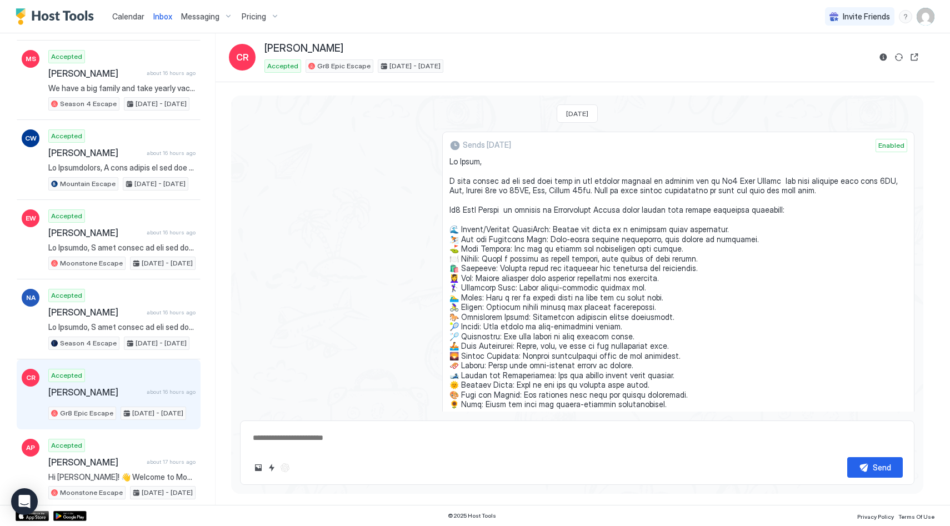
click at [304, 357] on div "Sends in 10 months Enabled Message Rule Check-In Rule" at bounding box center [577, 433] width 675 height 603
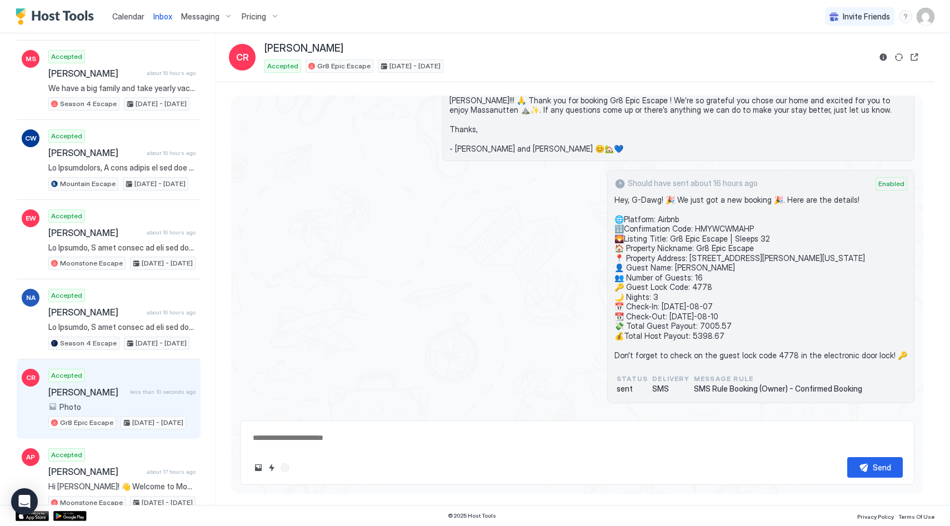
scroll to position [0, 0]
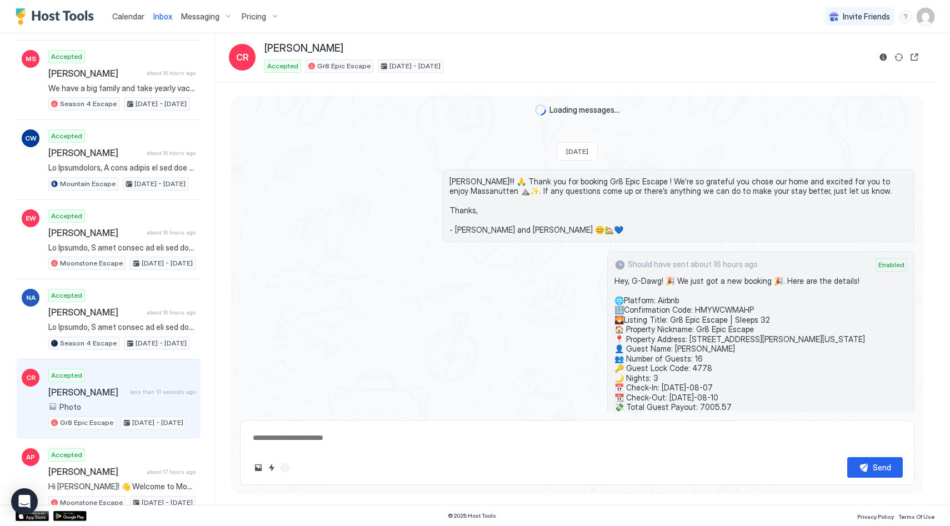
type textarea "*"
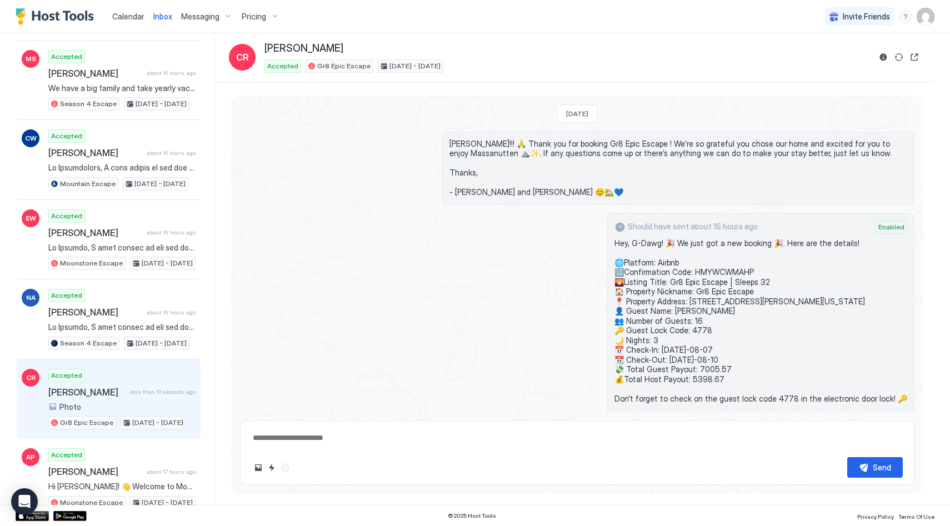
click at [217, 14] on span "Messaging" at bounding box center [200, 17] width 38 height 10
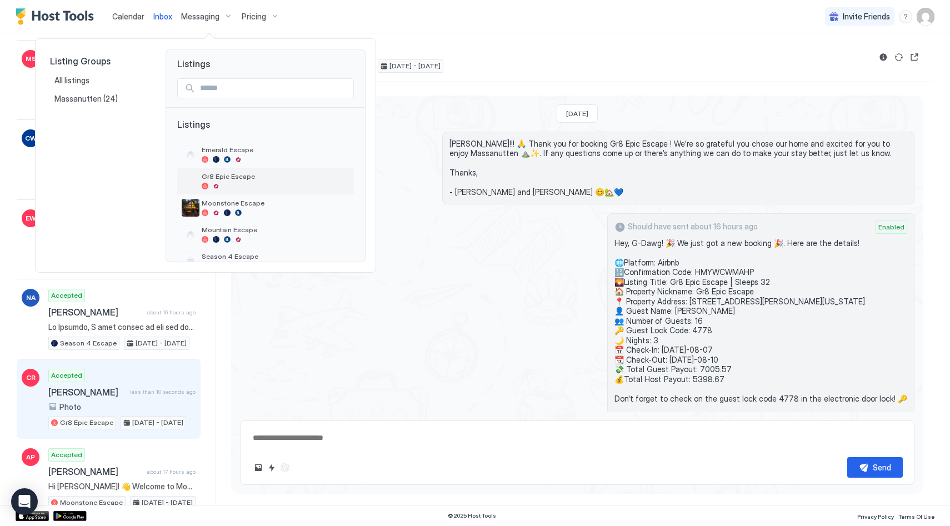
click at [242, 178] on span "Gr8 Epic Escape" at bounding box center [276, 176] width 148 height 8
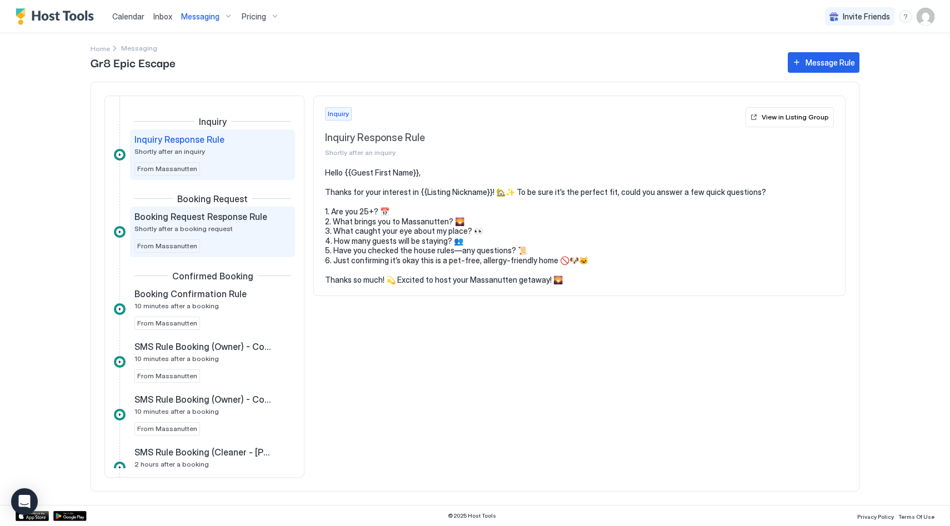
click at [239, 224] on div "Booking Request Response Rule Shortly after a booking request" at bounding box center [204, 222] width 141 height 22
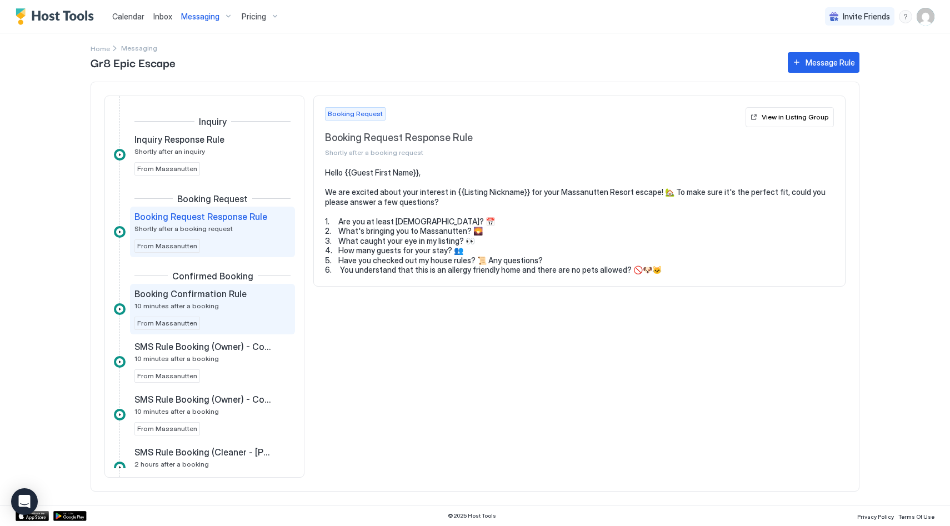
click at [226, 305] on div "Booking Confirmation Rule 10 minutes after a booking" at bounding box center [204, 299] width 141 height 22
